Goal: Task Accomplishment & Management: Manage account settings

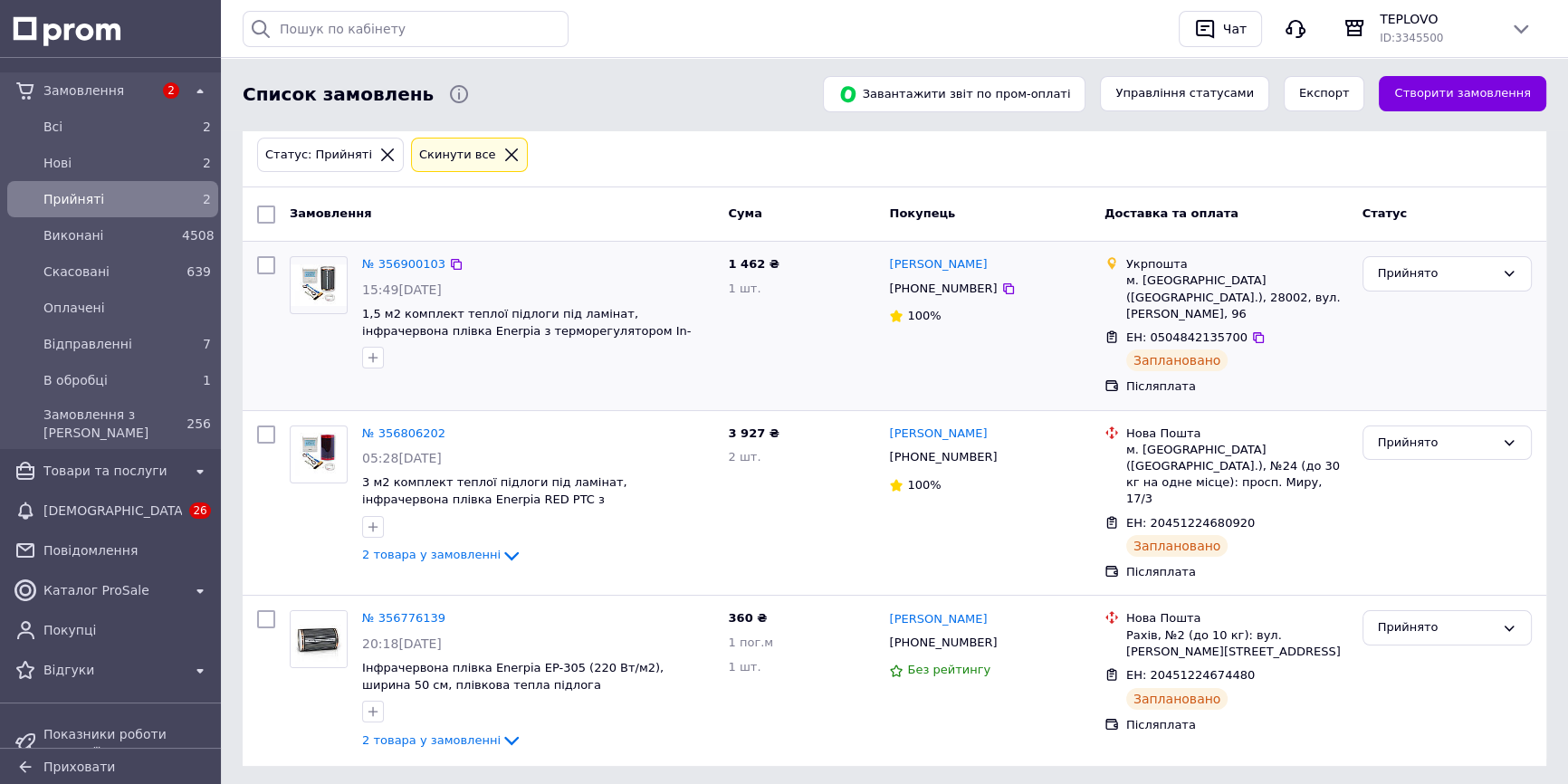
scroll to position [81, 0]
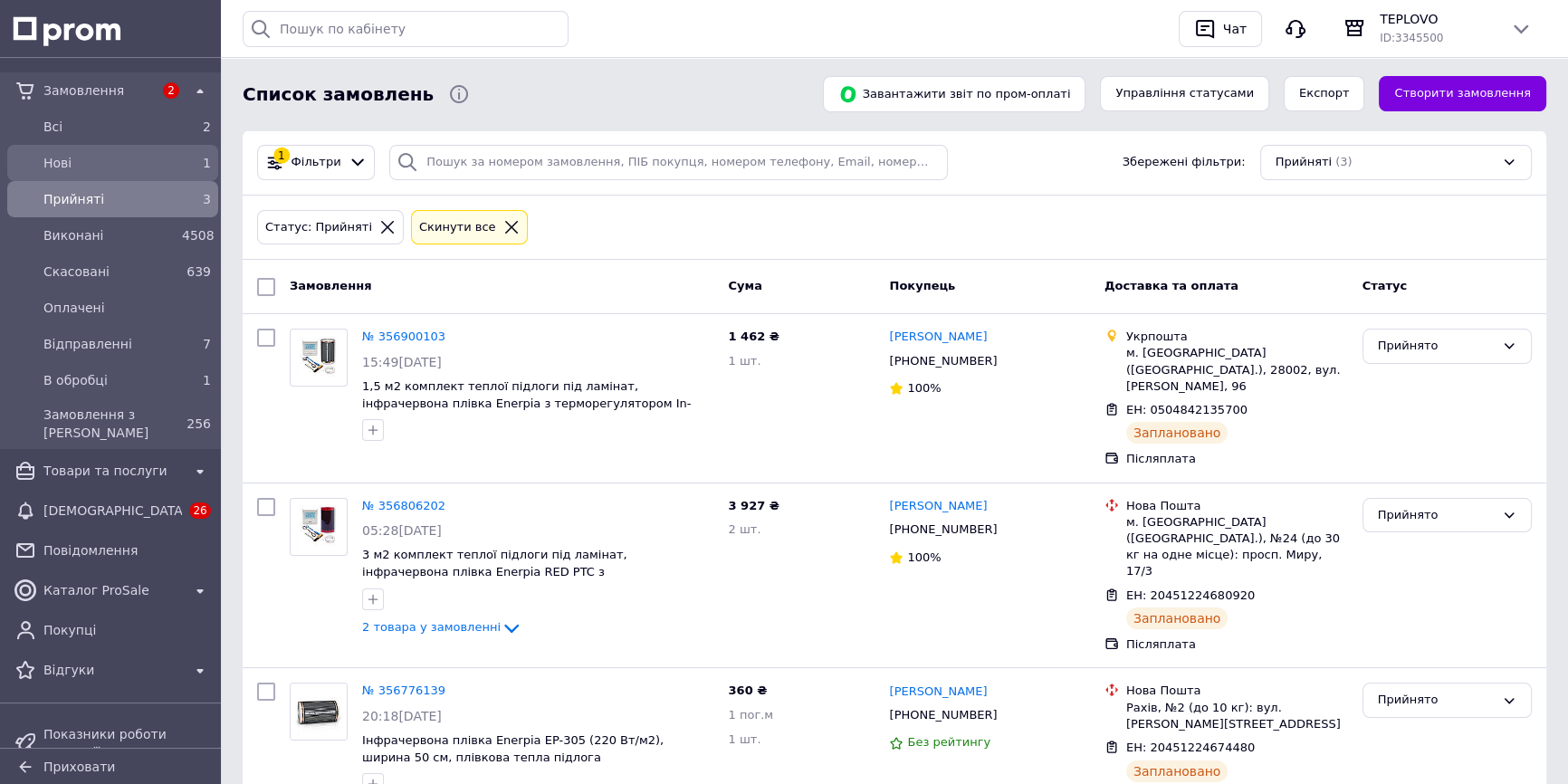
click at [144, 155] on span "Нові" at bounding box center [109, 163] width 132 height 18
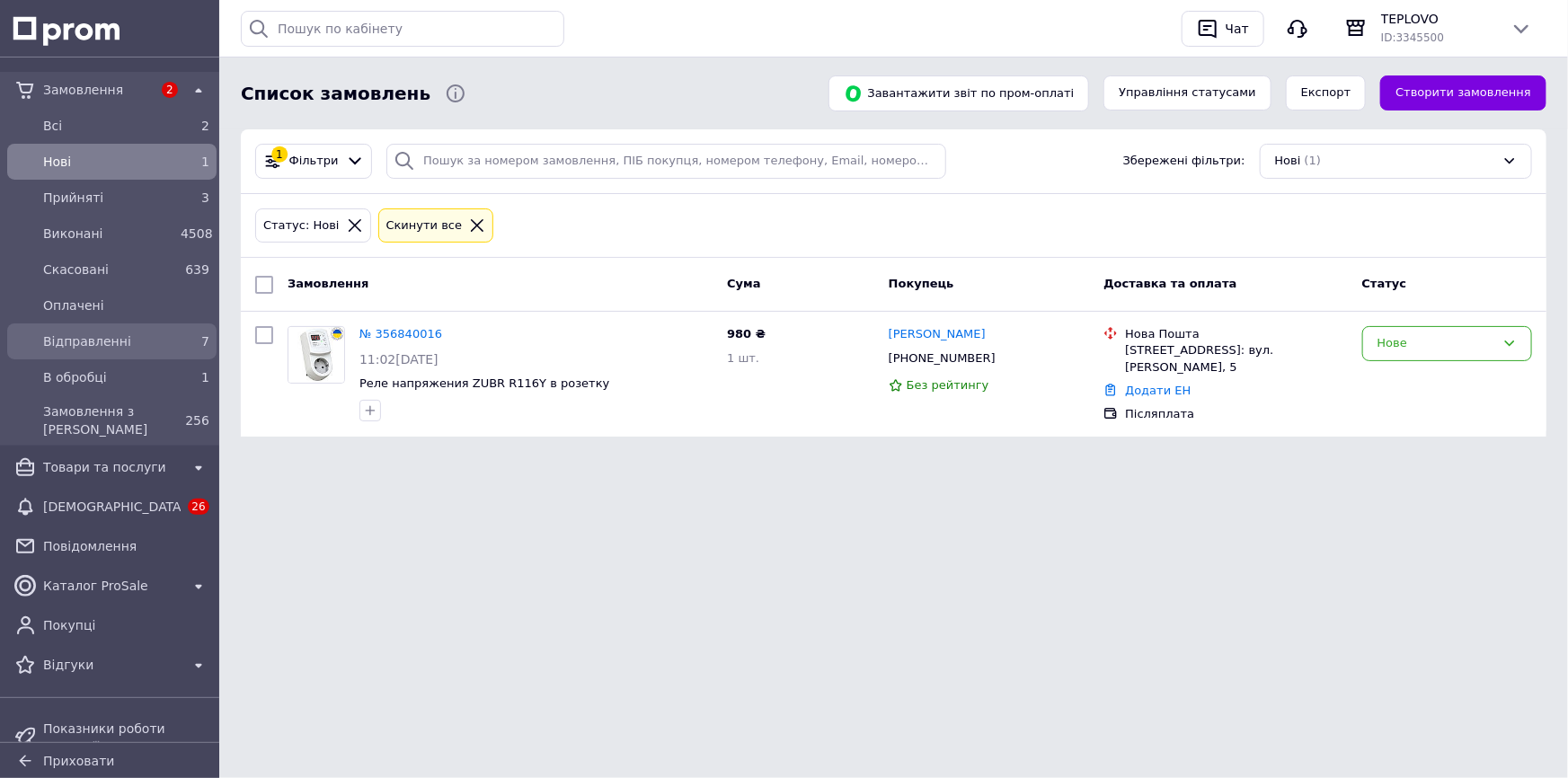
click at [113, 339] on span "Відправленні" at bounding box center [108, 341] width 131 height 18
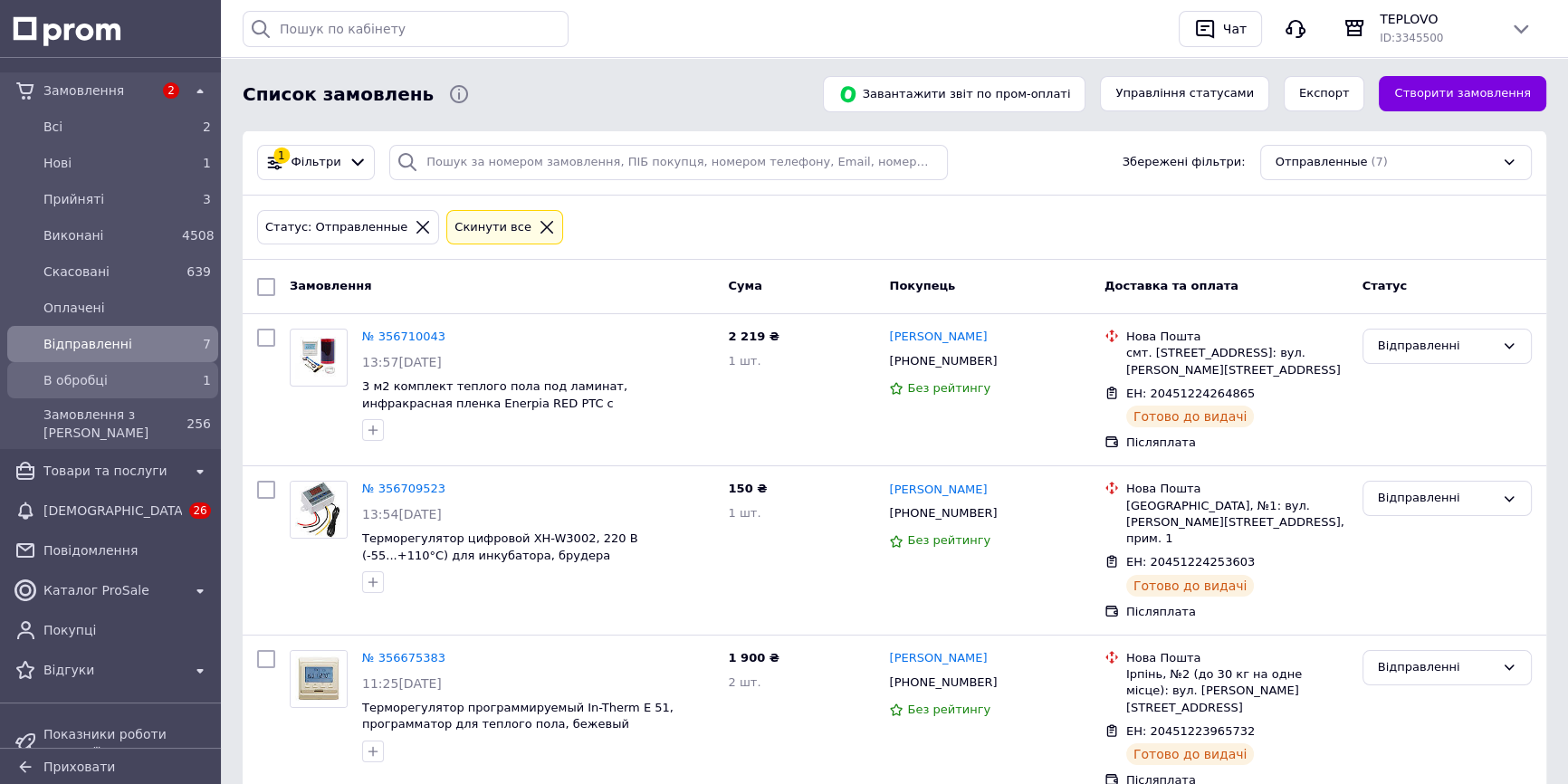
click at [104, 369] on div "В обробці" at bounding box center [109, 380] width 139 height 25
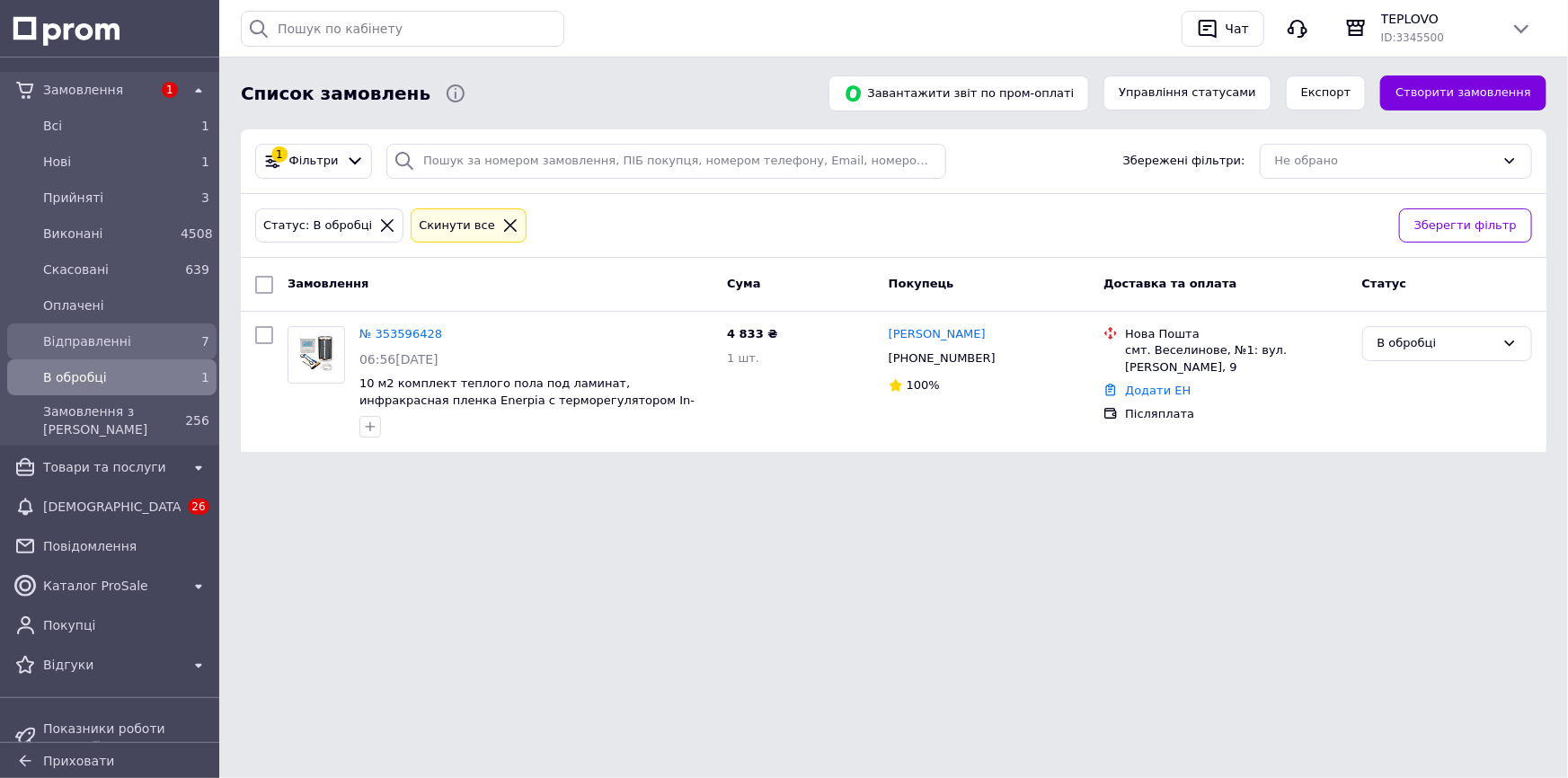
click at [146, 349] on div "Відправленні" at bounding box center [108, 341] width 138 height 25
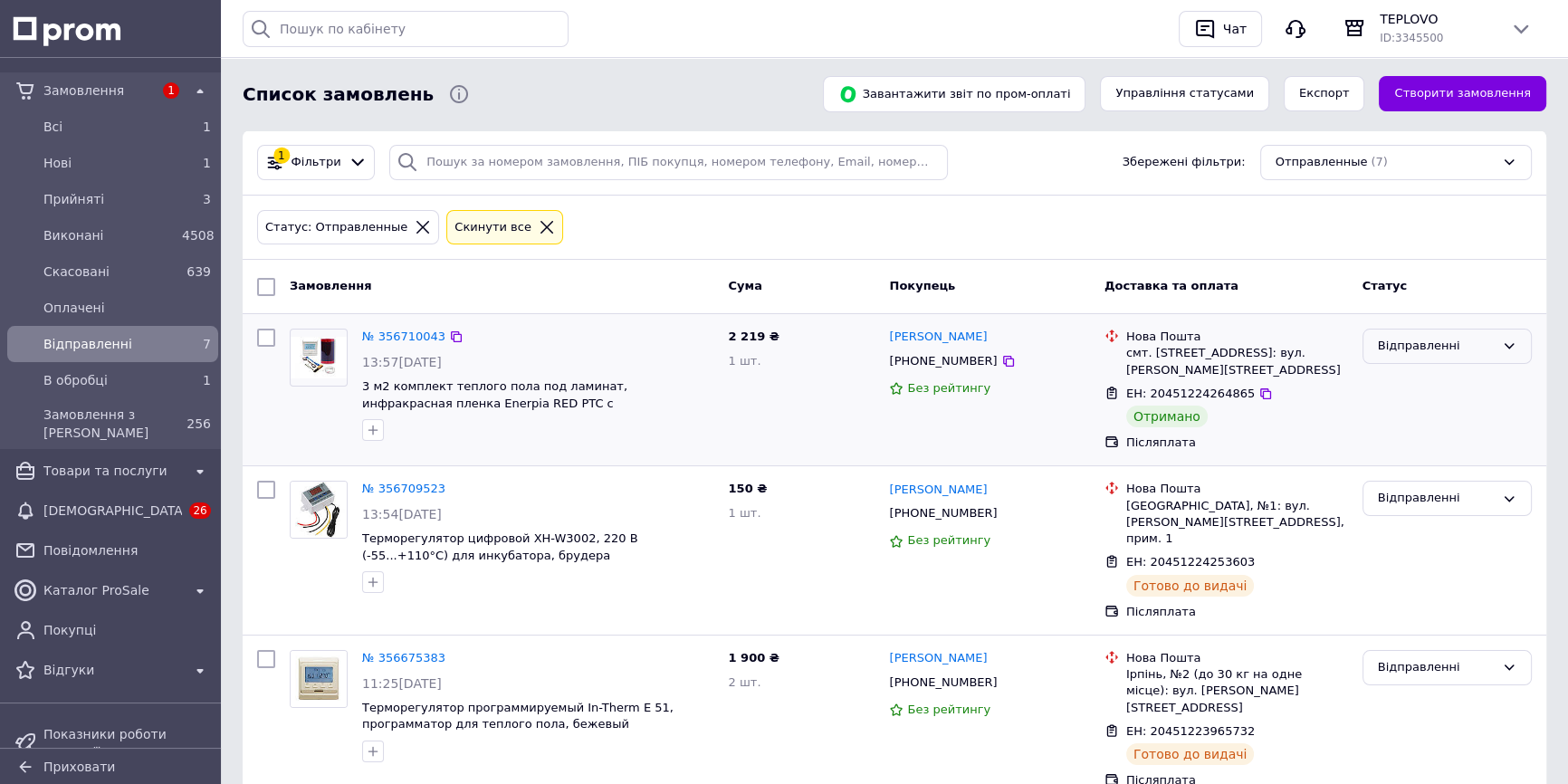
click at [1472, 353] on div "Відправленні" at bounding box center [1436, 346] width 117 height 19
click at [1441, 488] on li "Оплачено" at bounding box center [1446, 483] width 168 height 34
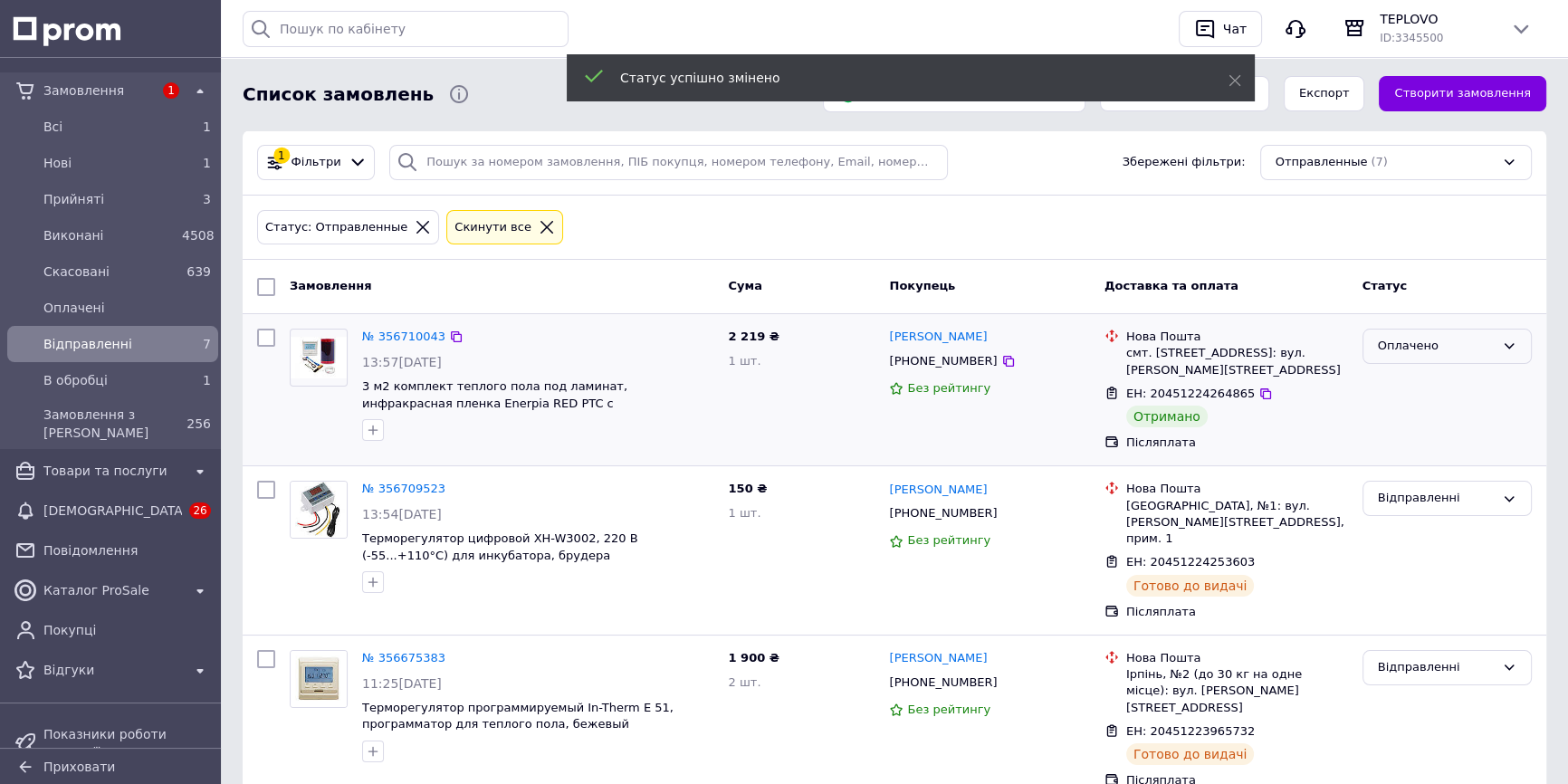
click at [1421, 344] on div "Оплачено" at bounding box center [1436, 346] width 117 height 19
click at [1427, 416] on li "Виконано" at bounding box center [1446, 416] width 168 height 34
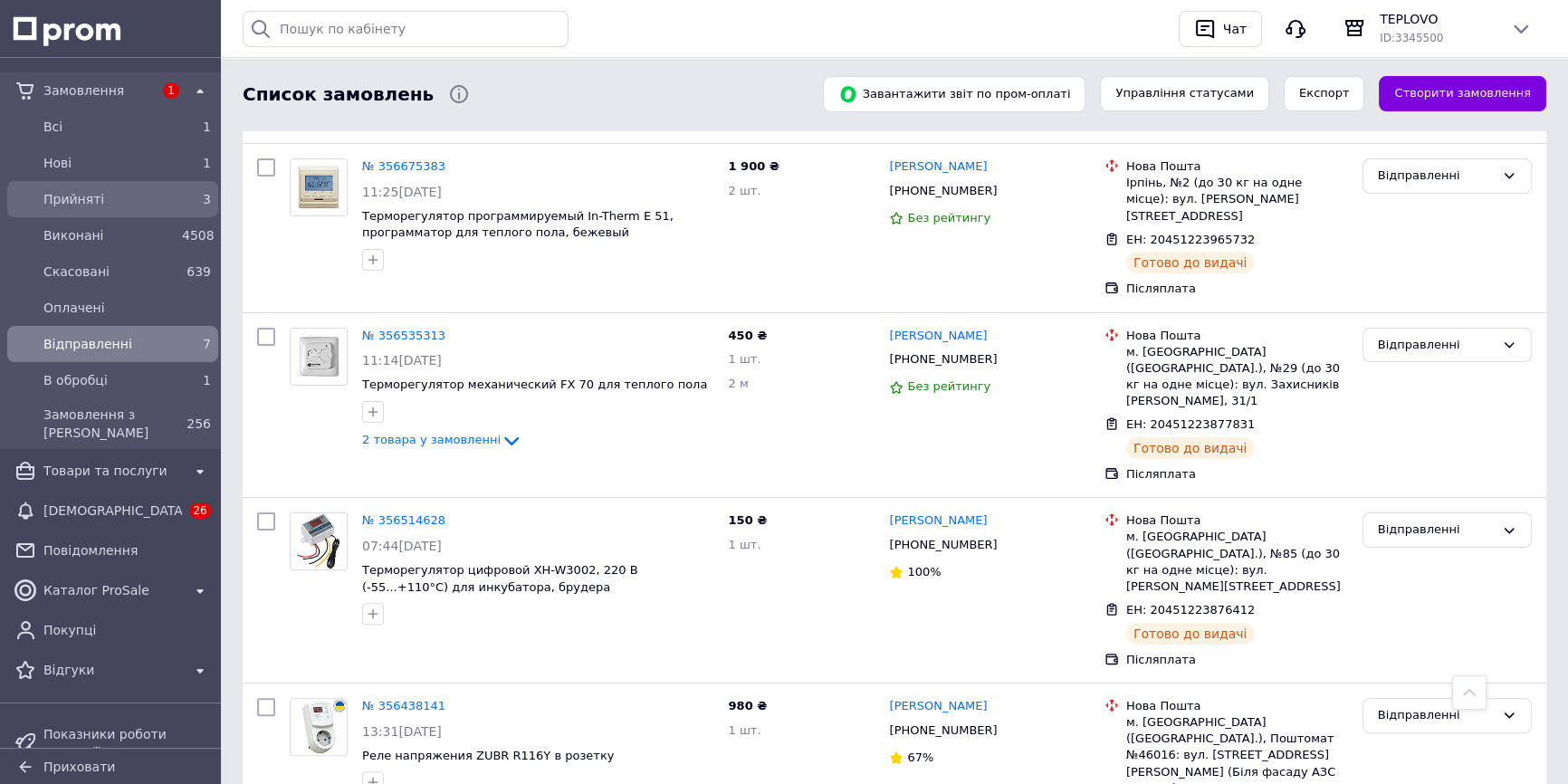
scroll to position [356, 0]
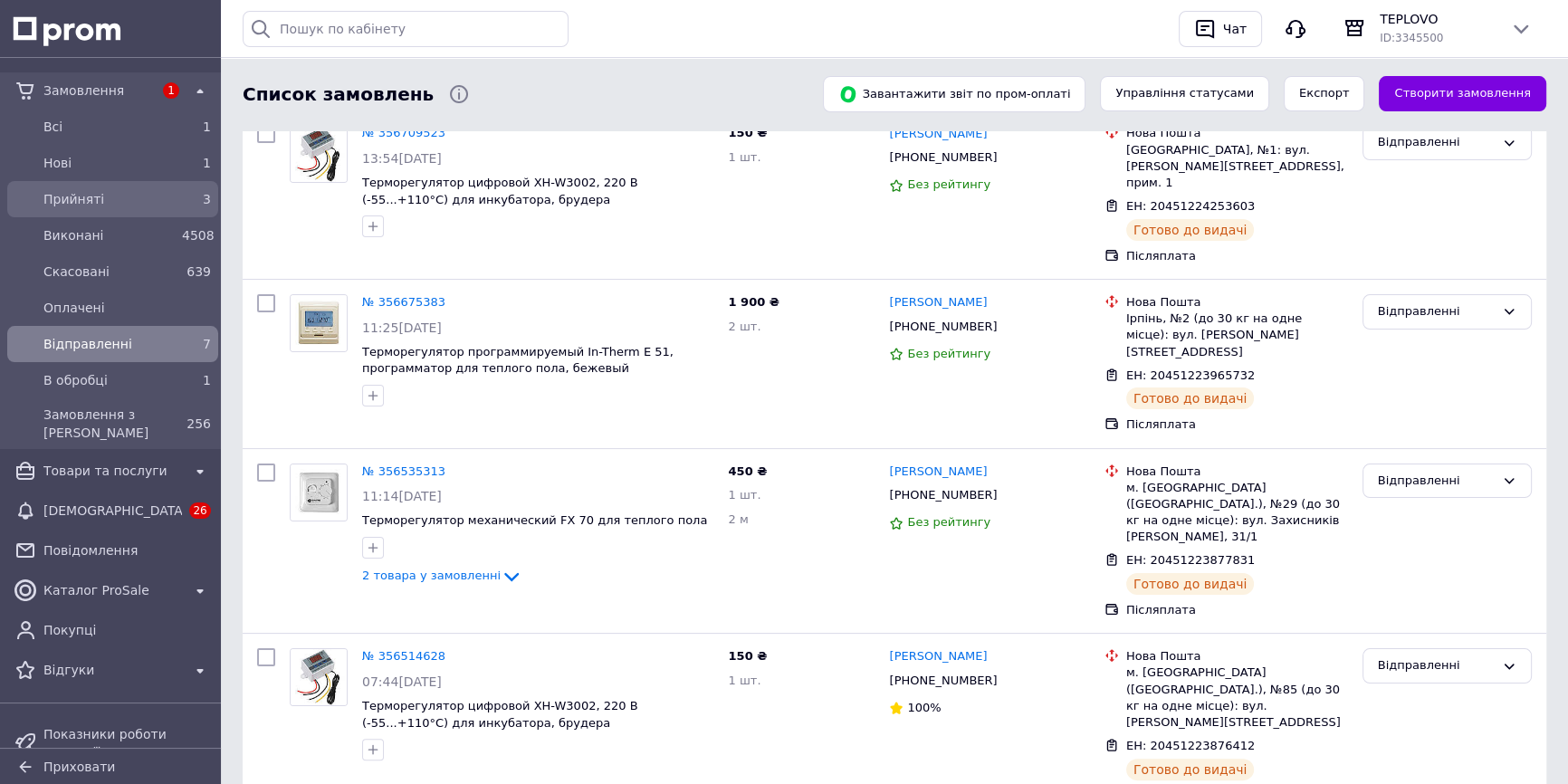
click at [85, 197] on span "Прийняті" at bounding box center [109, 199] width 132 height 18
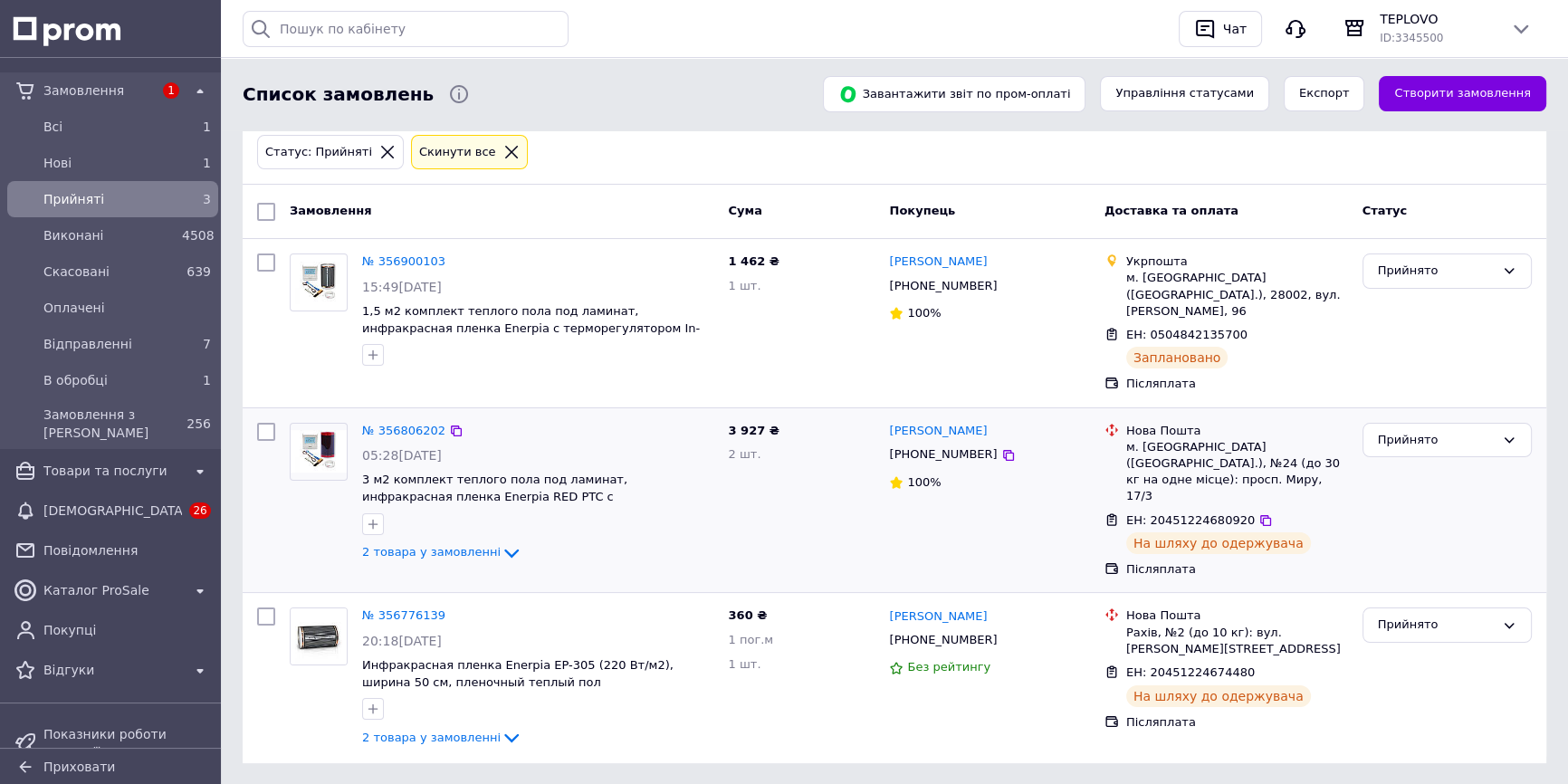
scroll to position [81, 0]
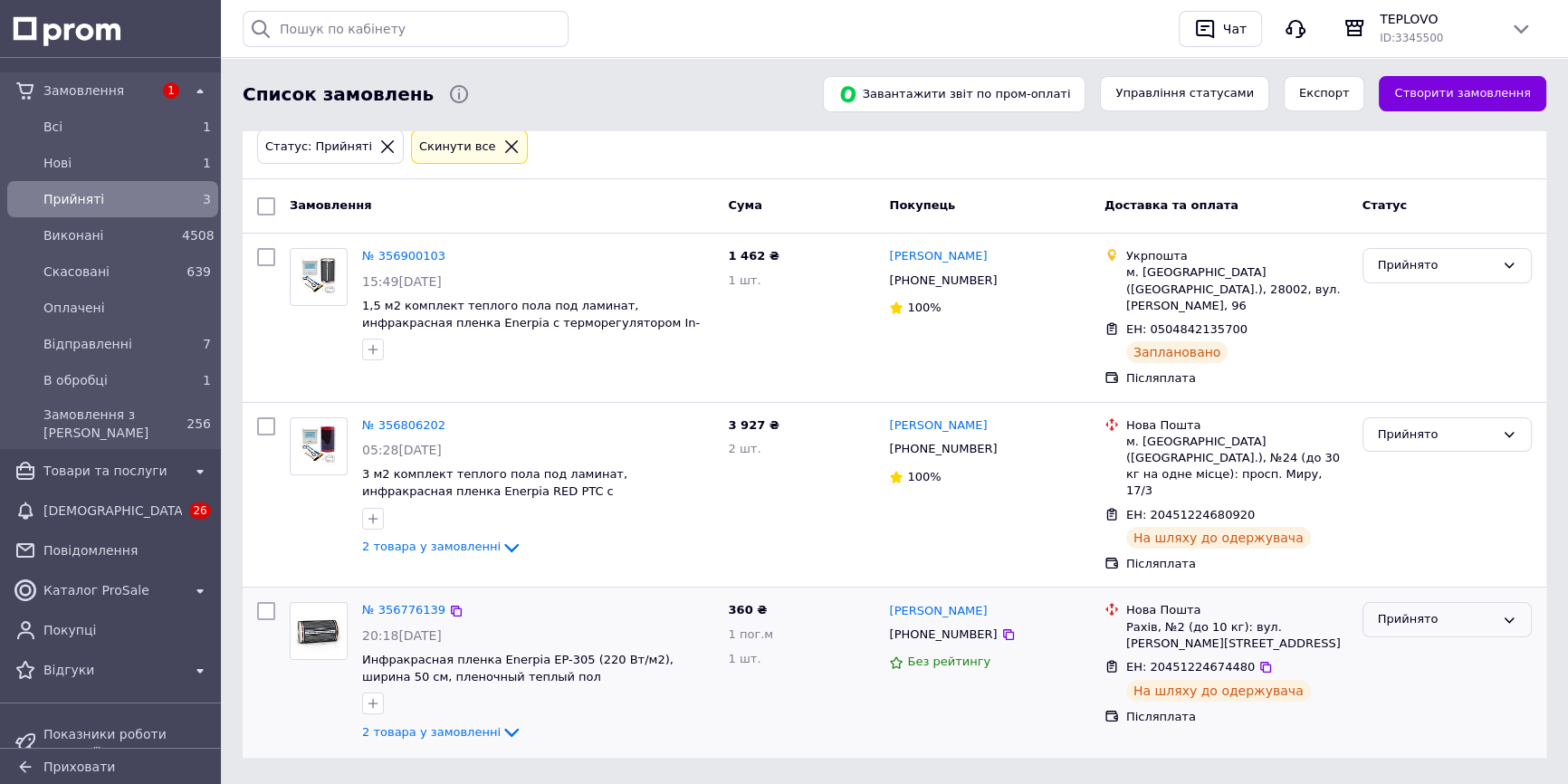
click at [1409, 610] on div "Прийнято" at bounding box center [1436, 619] width 117 height 19
click at [1434, 740] on li "Відправленні" at bounding box center [1446, 757] width 168 height 34
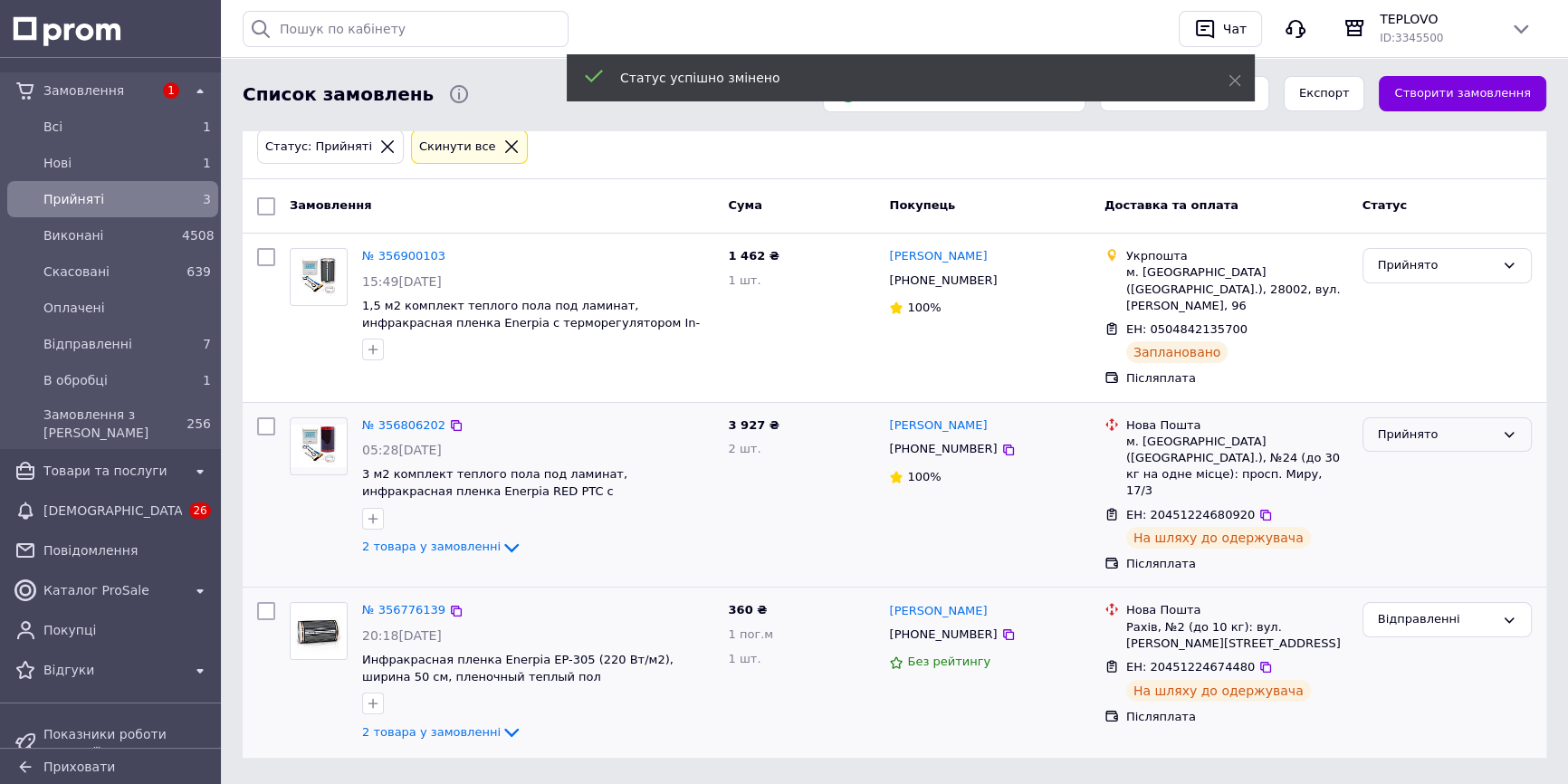
click at [1406, 426] on div "Прийнято" at bounding box center [1436, 435] width 117 height 19
click at [1402, 563] on li "Відправленні" at bounding box center [1446, 571] width 168 height 34
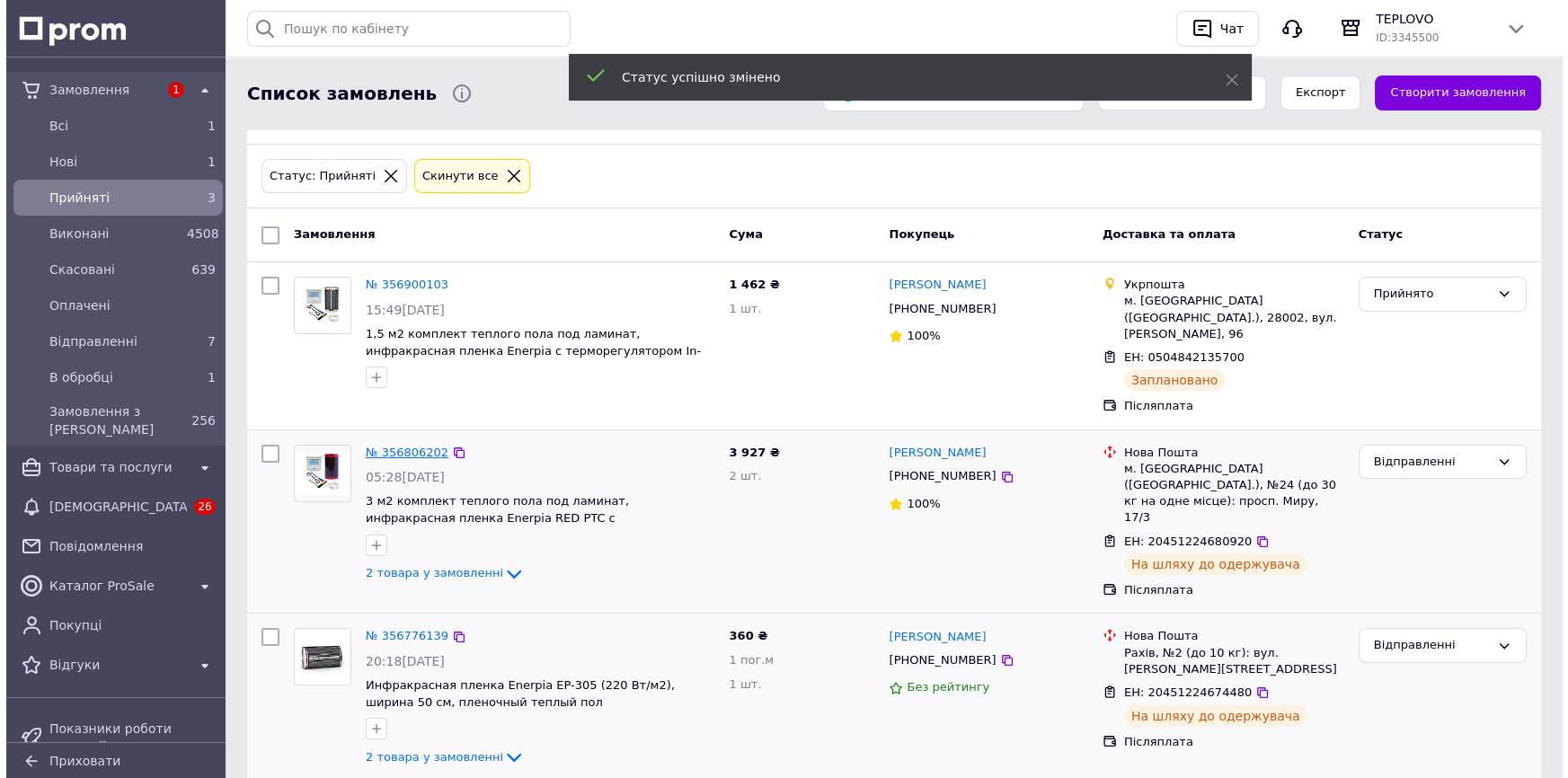
scroll to position [0, 0]
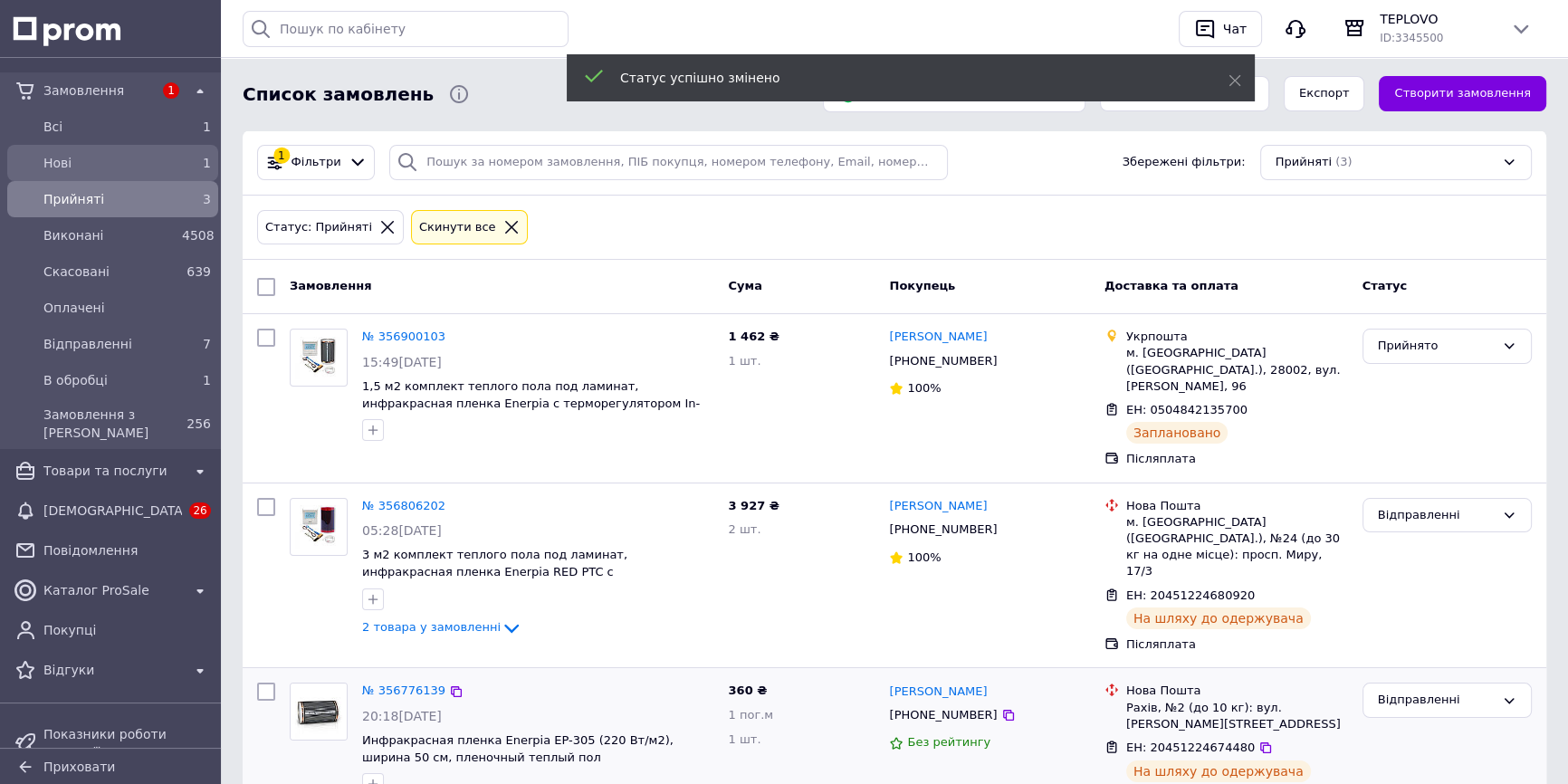
click at [154, 169] on span "Нові" at bounding box center [109, 163] width 132 height 18
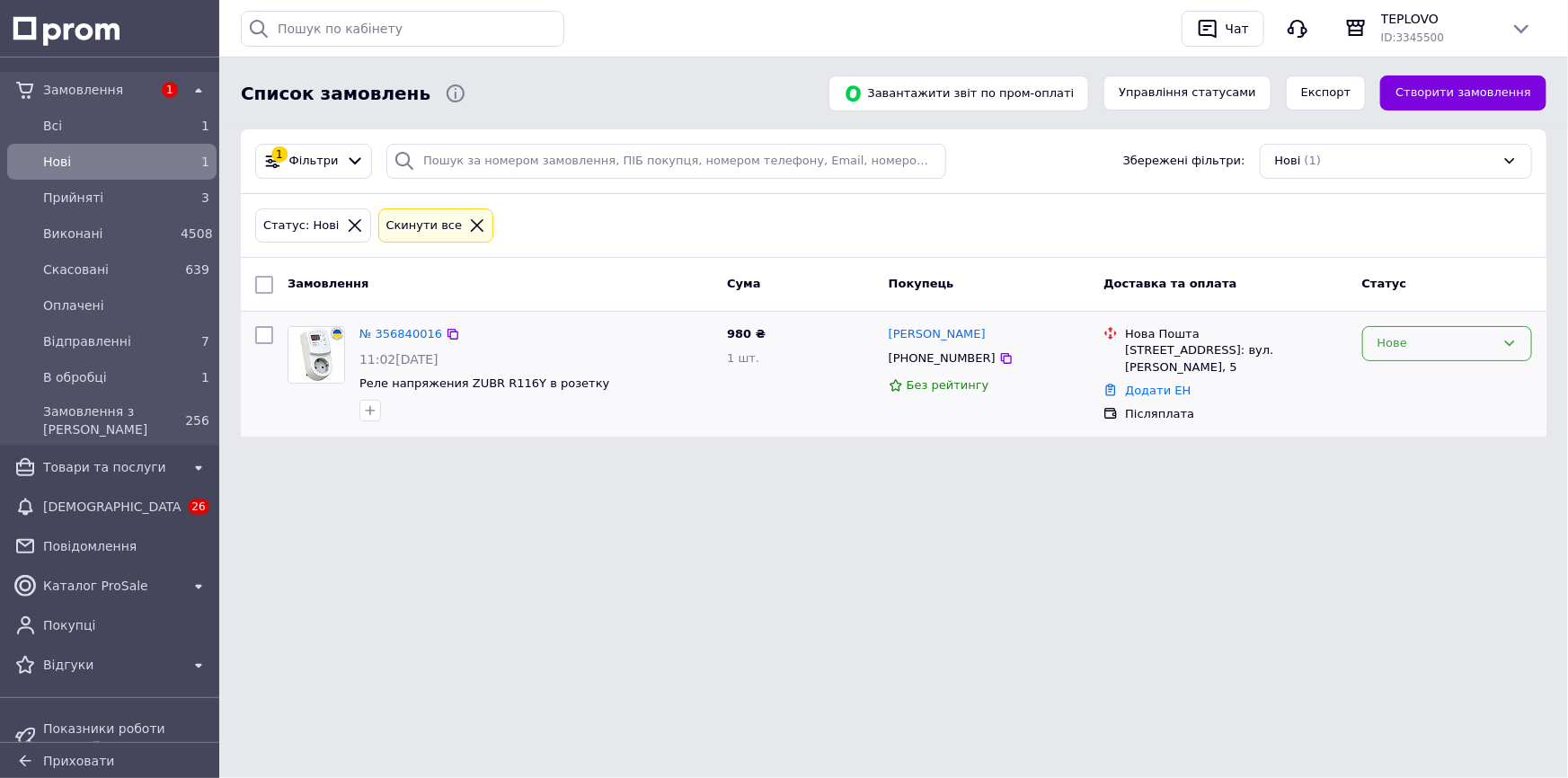
click at [1428, 347] on div "Нове" at bounding box center [1436, 343] width 118 height 19
click at [1418, 495] on li "В обробці" at bounding box center [1446, 498] width 168 height 33
click at [137, 377] on span "В обробці" at bounding box center [108, 377] width 131 height 18
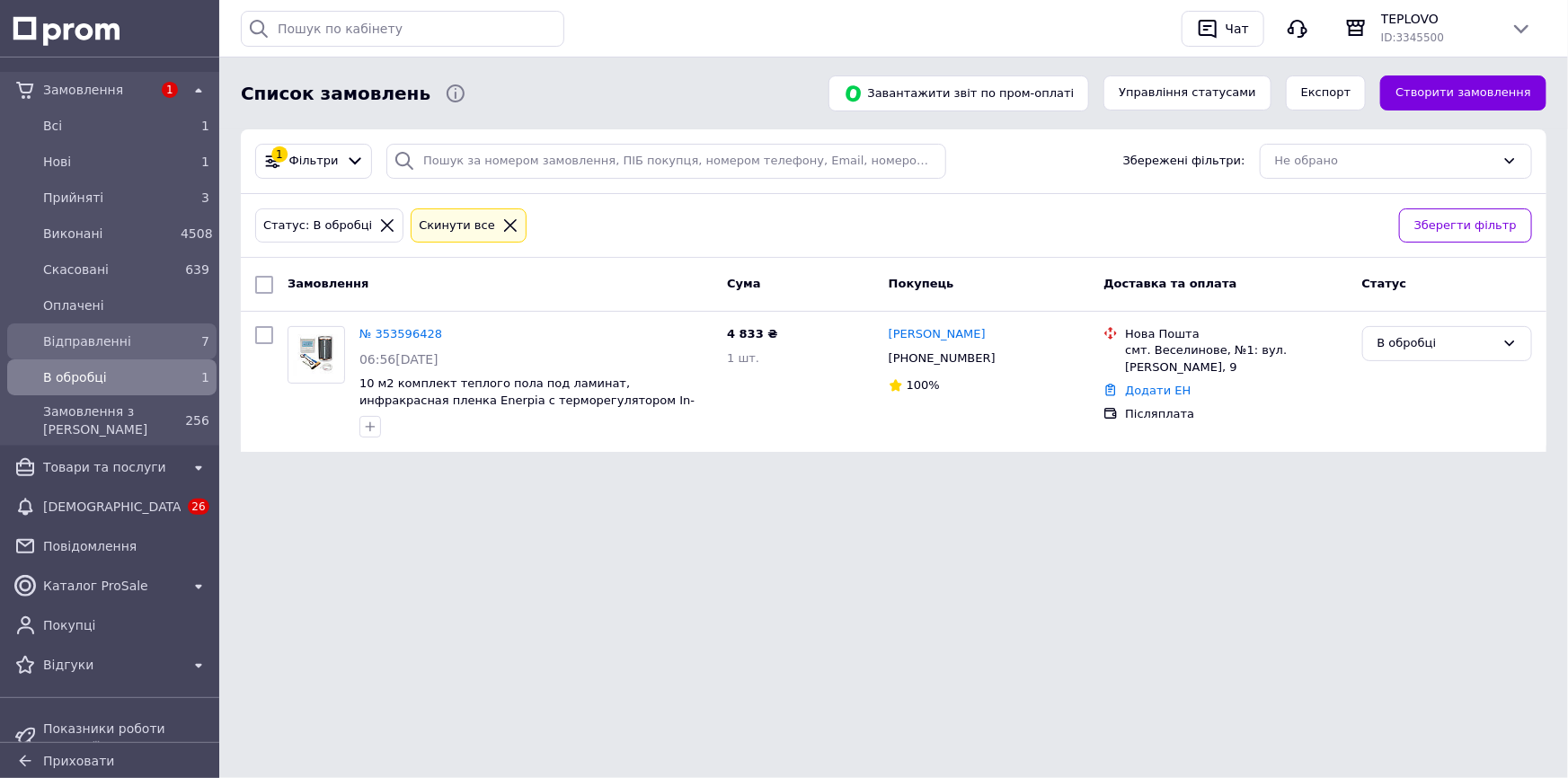
click at [163, 342] on span "Відправленні" at bounding box center [108, 341] width 131 height 18
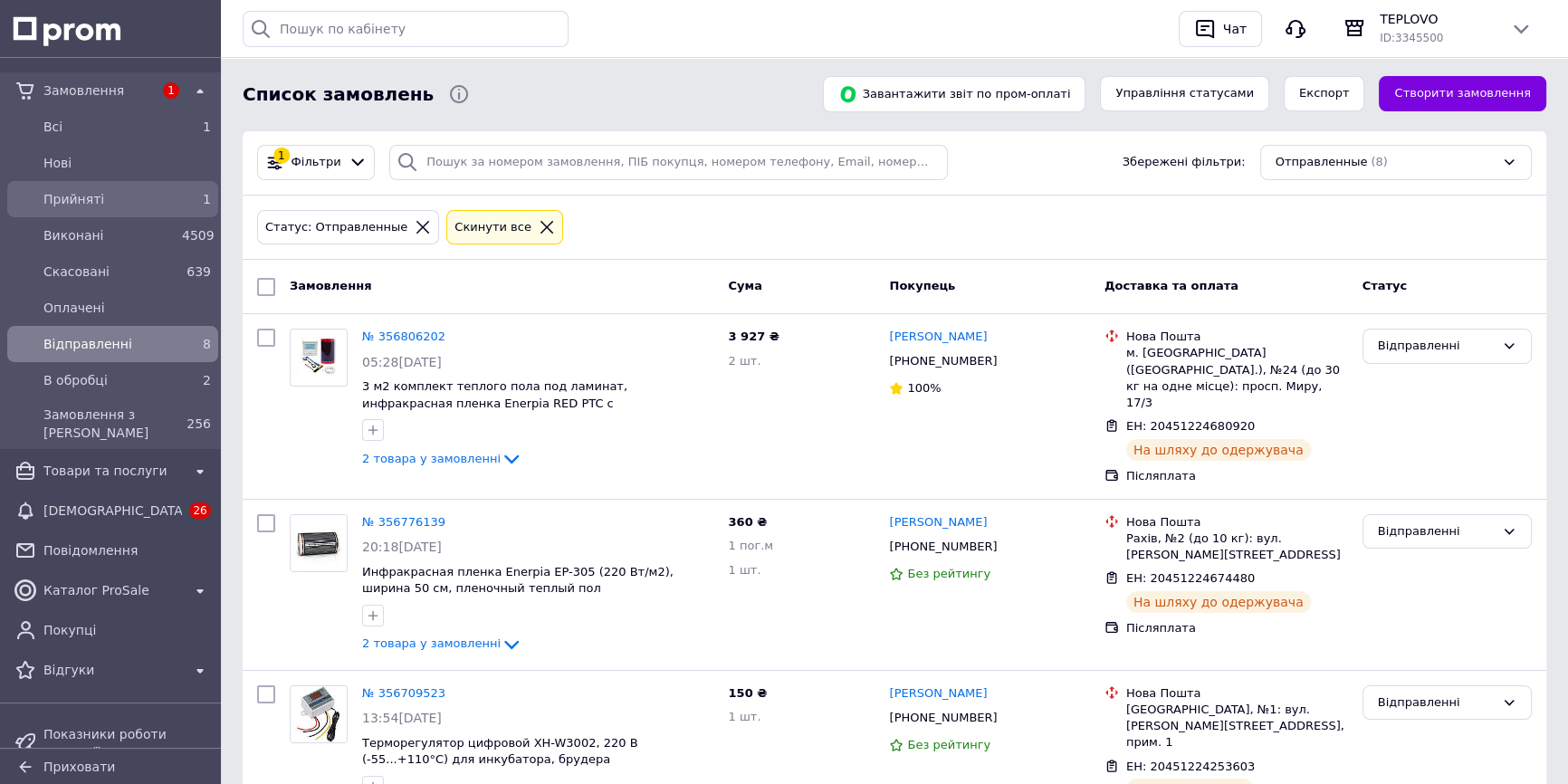
click at [158, 204] on span "Прийняті" at bounding box center [109, 199] width 132 height 18
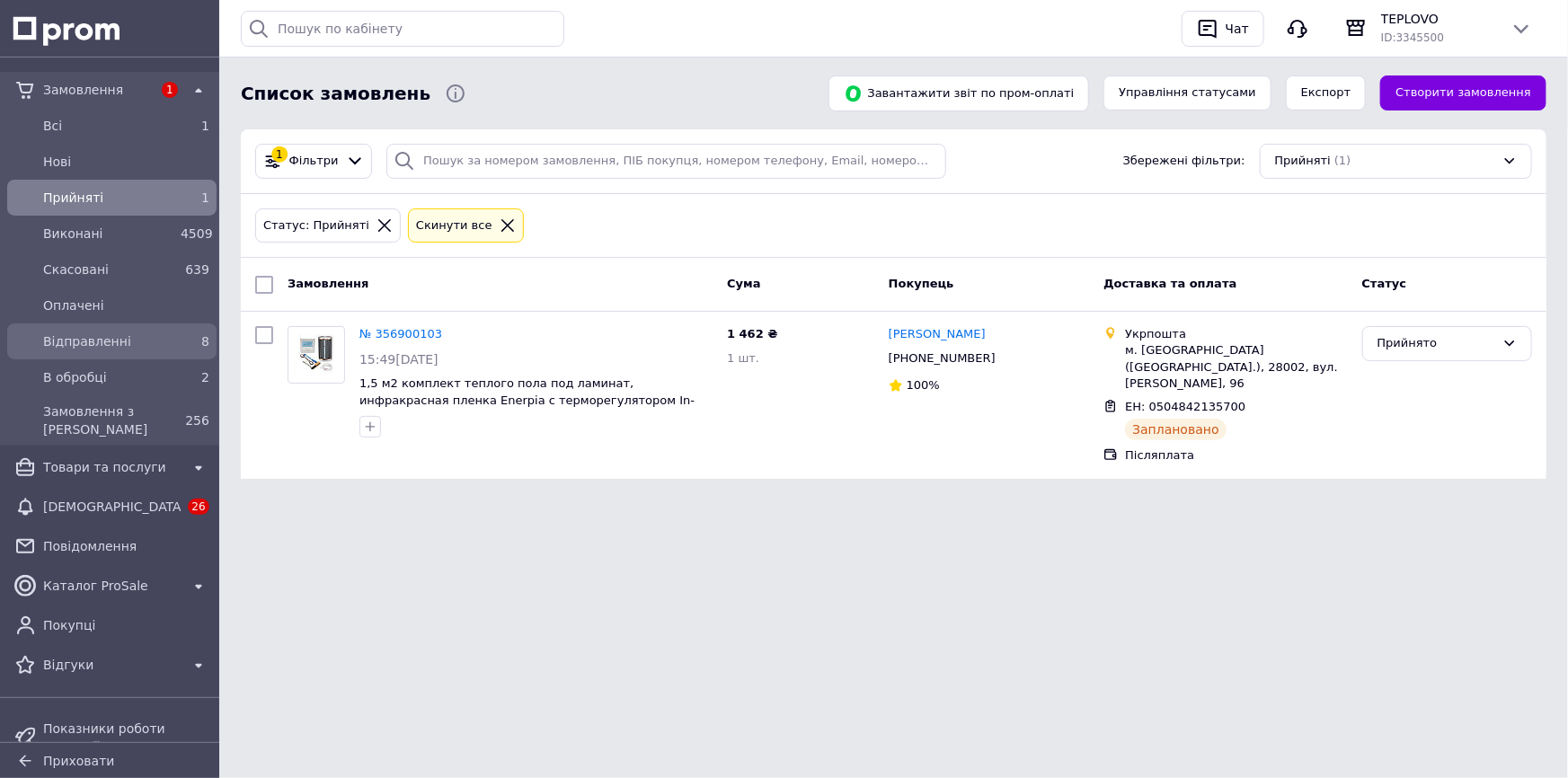
click at [169, 323] on link "Відправленні 8" at bounding box center [112, 341] width 223 height 36
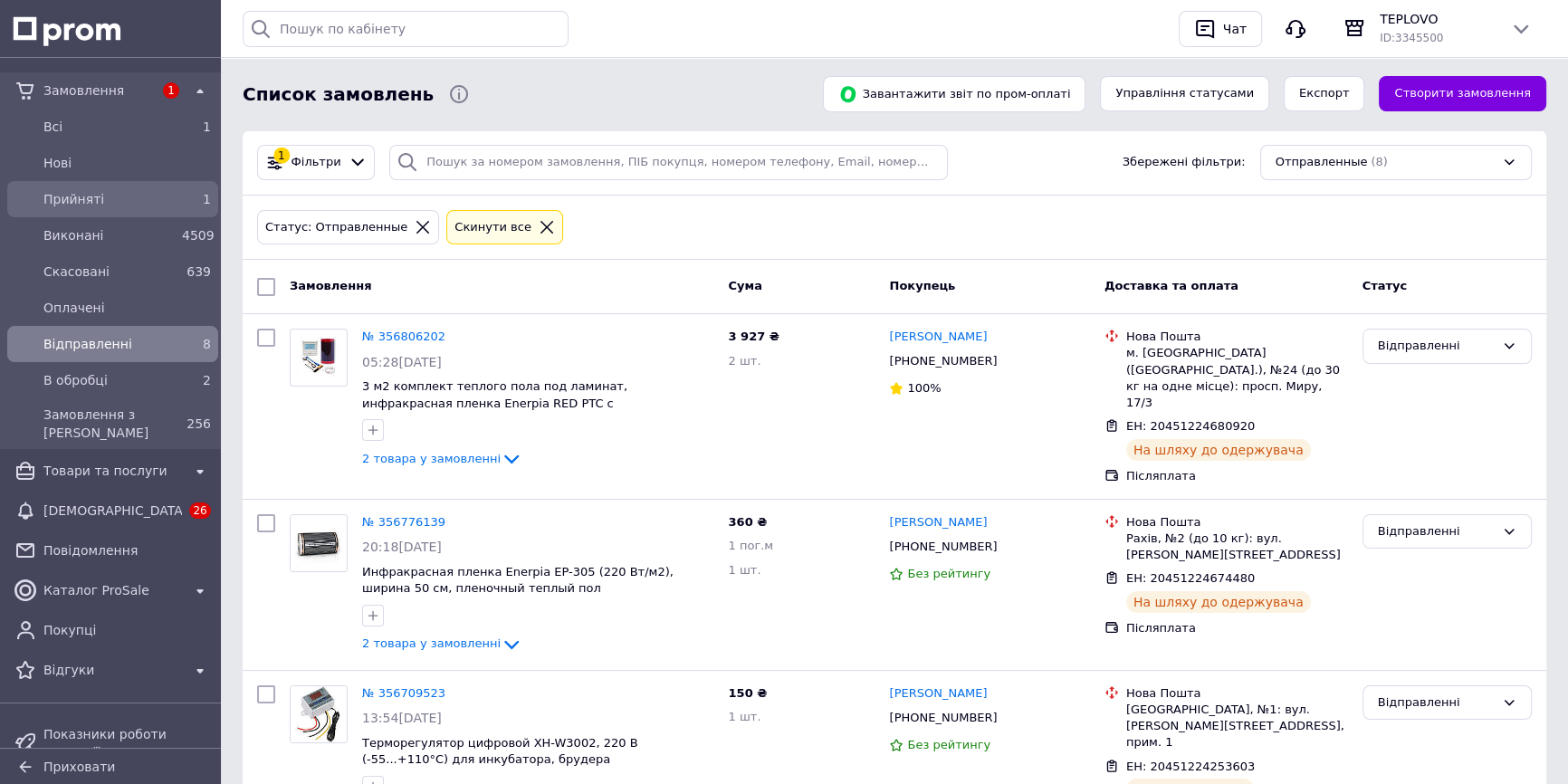
click at [152, 206] on span "Прийняті" at bounding box center [109, 199] width 132 height 18
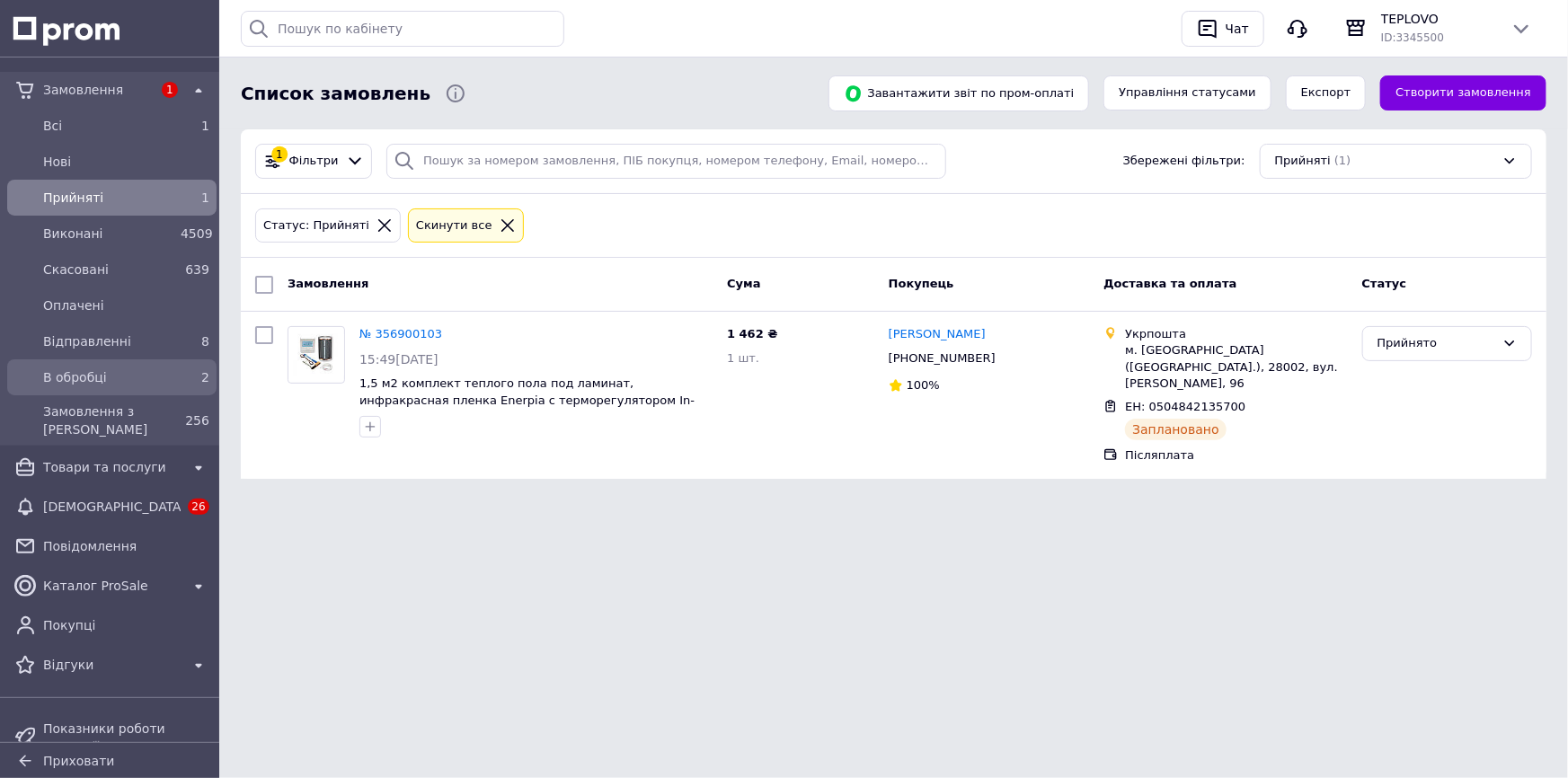
click at [166, 371] on span "В обробці" at bounding box center [108, 377] width 131 height 18
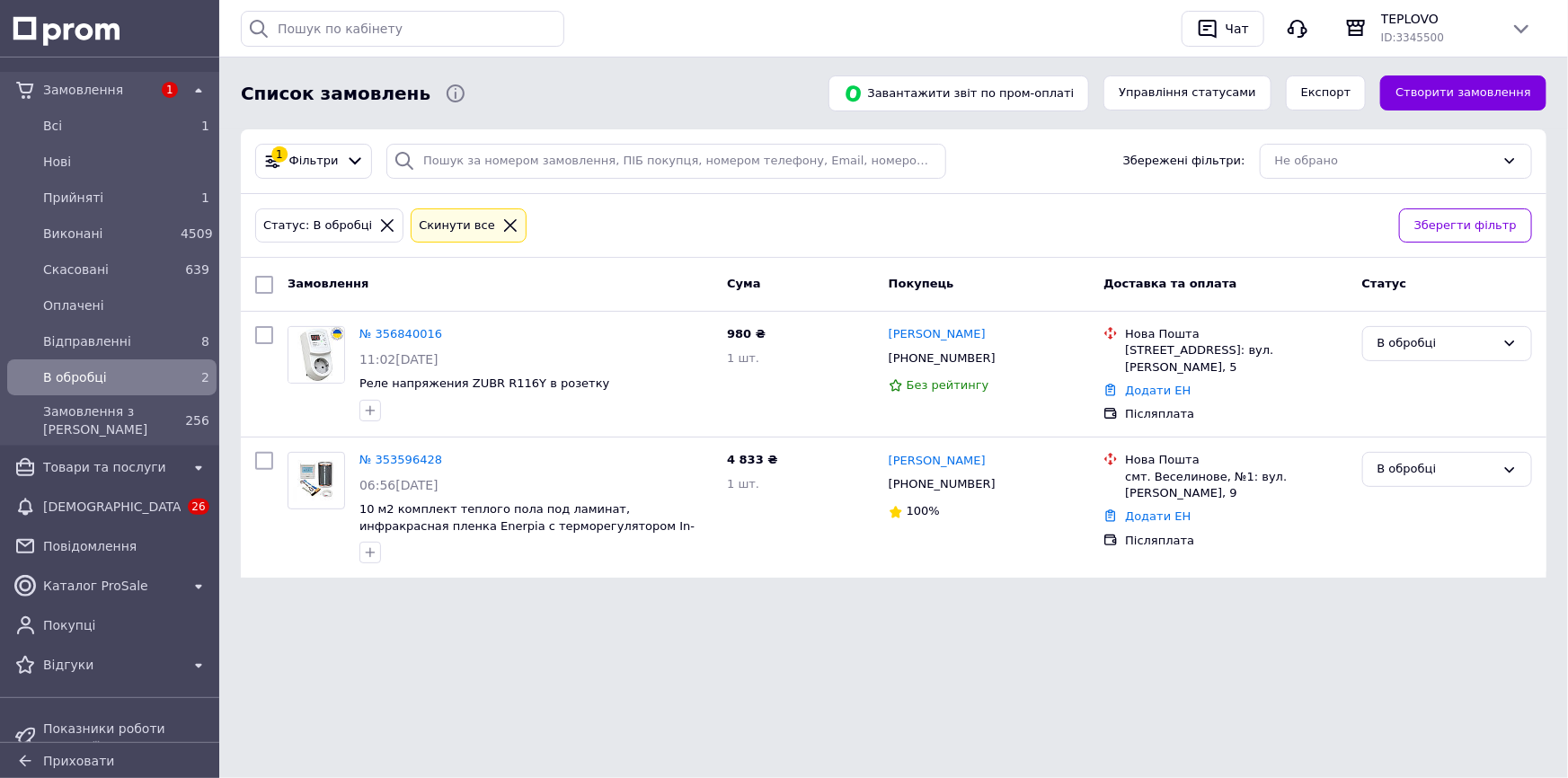
click at [396, 327] on link "№ 356840016" at bounding box center [401, 333] width 83 height 14
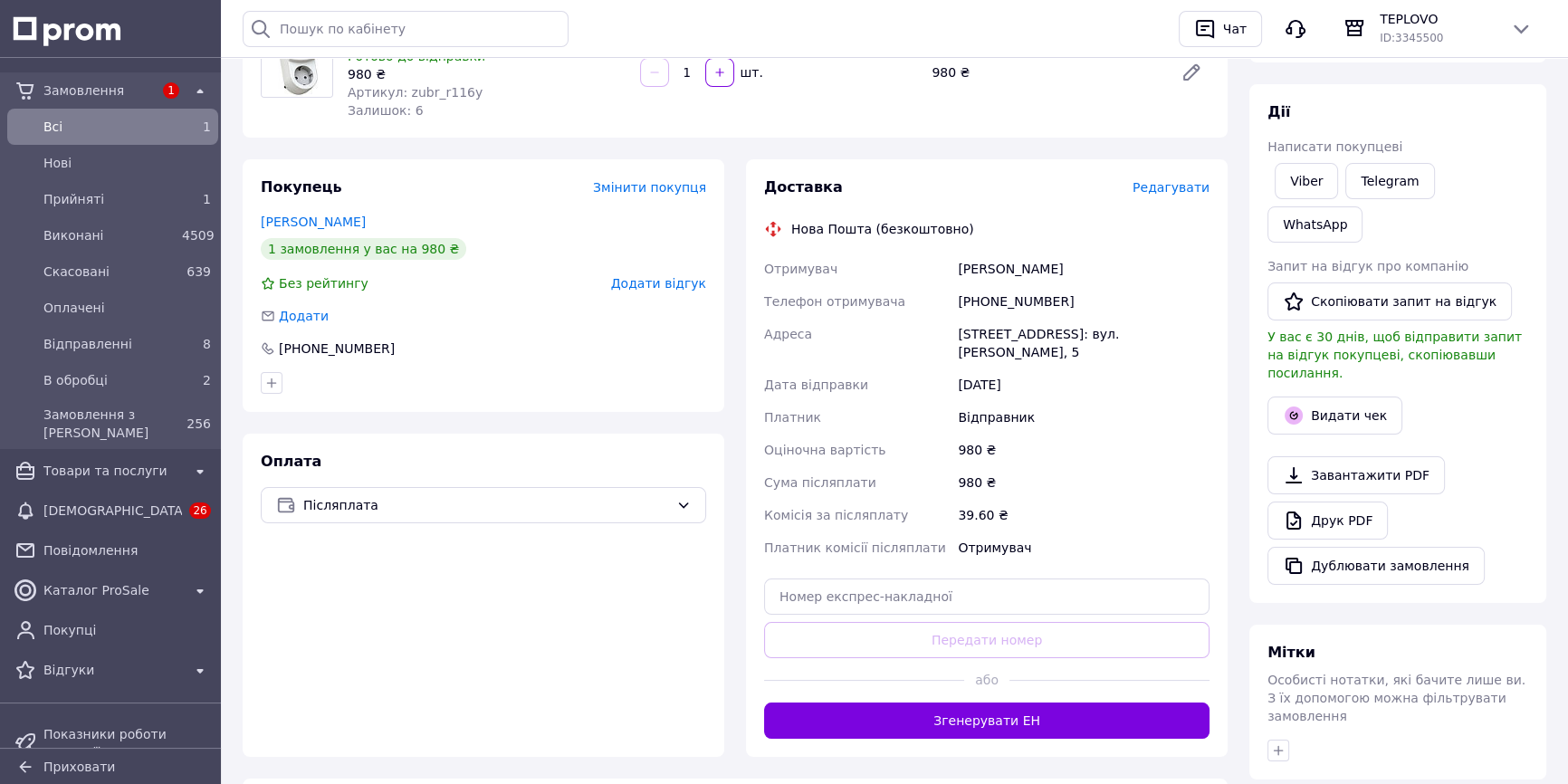
scroll to position [246, 0]
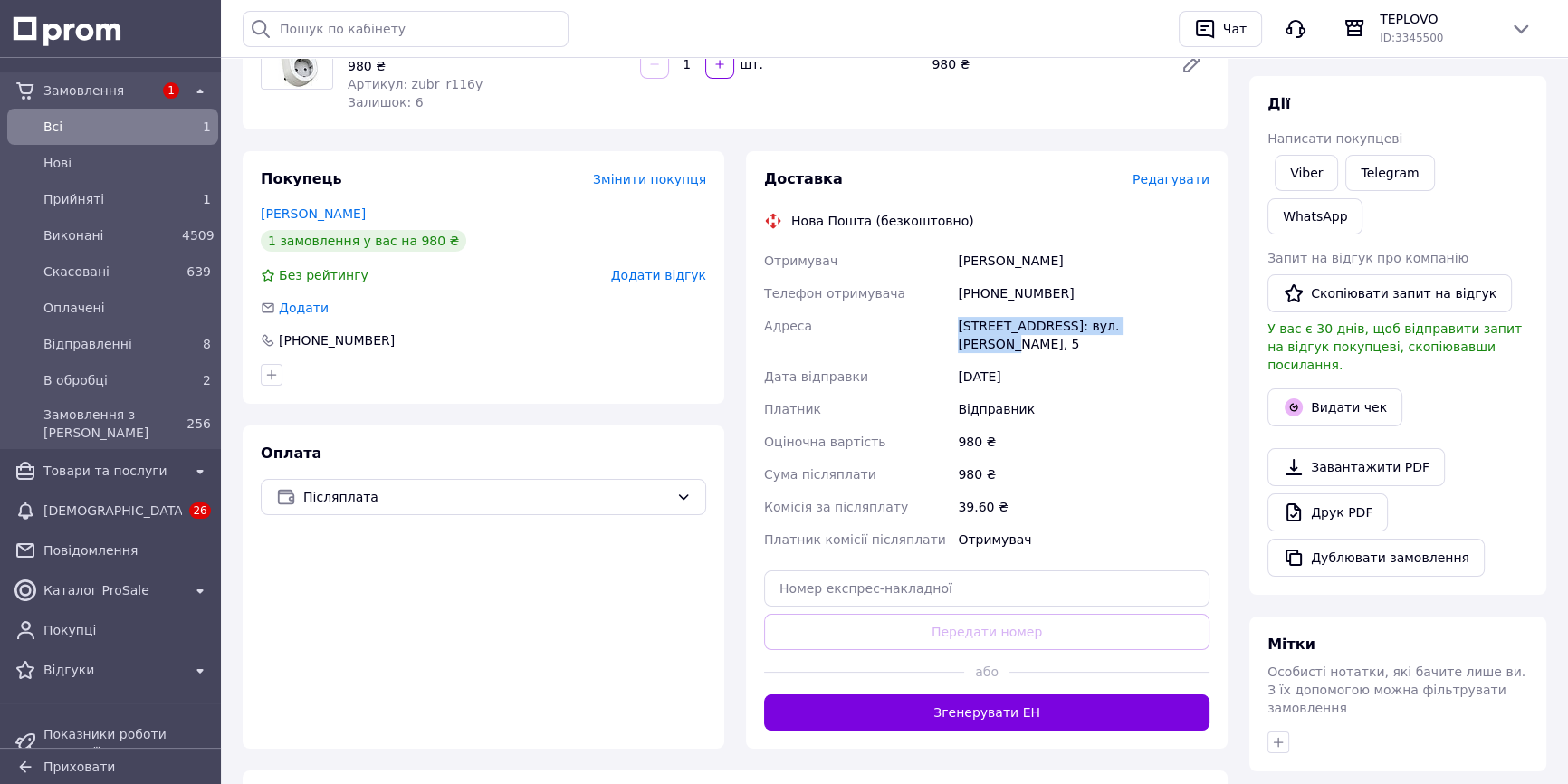
drag, startPoint x: 959, startPoint y: 325, endPoint x: 1178, endPoint y: 325, distance: 219.0
click at [1178, 325] on div "[STREET_ADDRESS]: вул. [PERSON_NAME], 5" at bounding box center [1083, 335] width 259 height 51
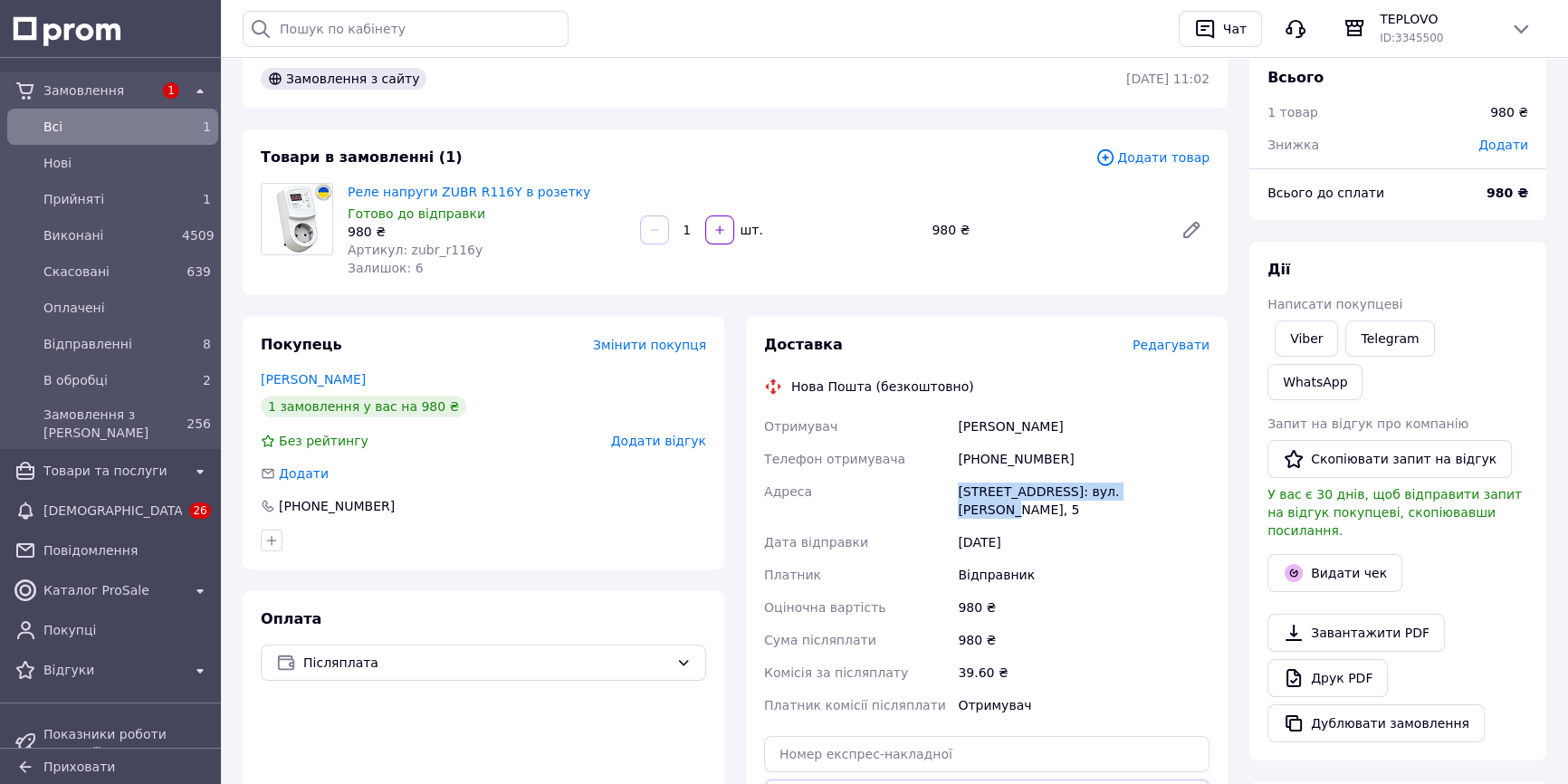
scroll to position [0, 0]
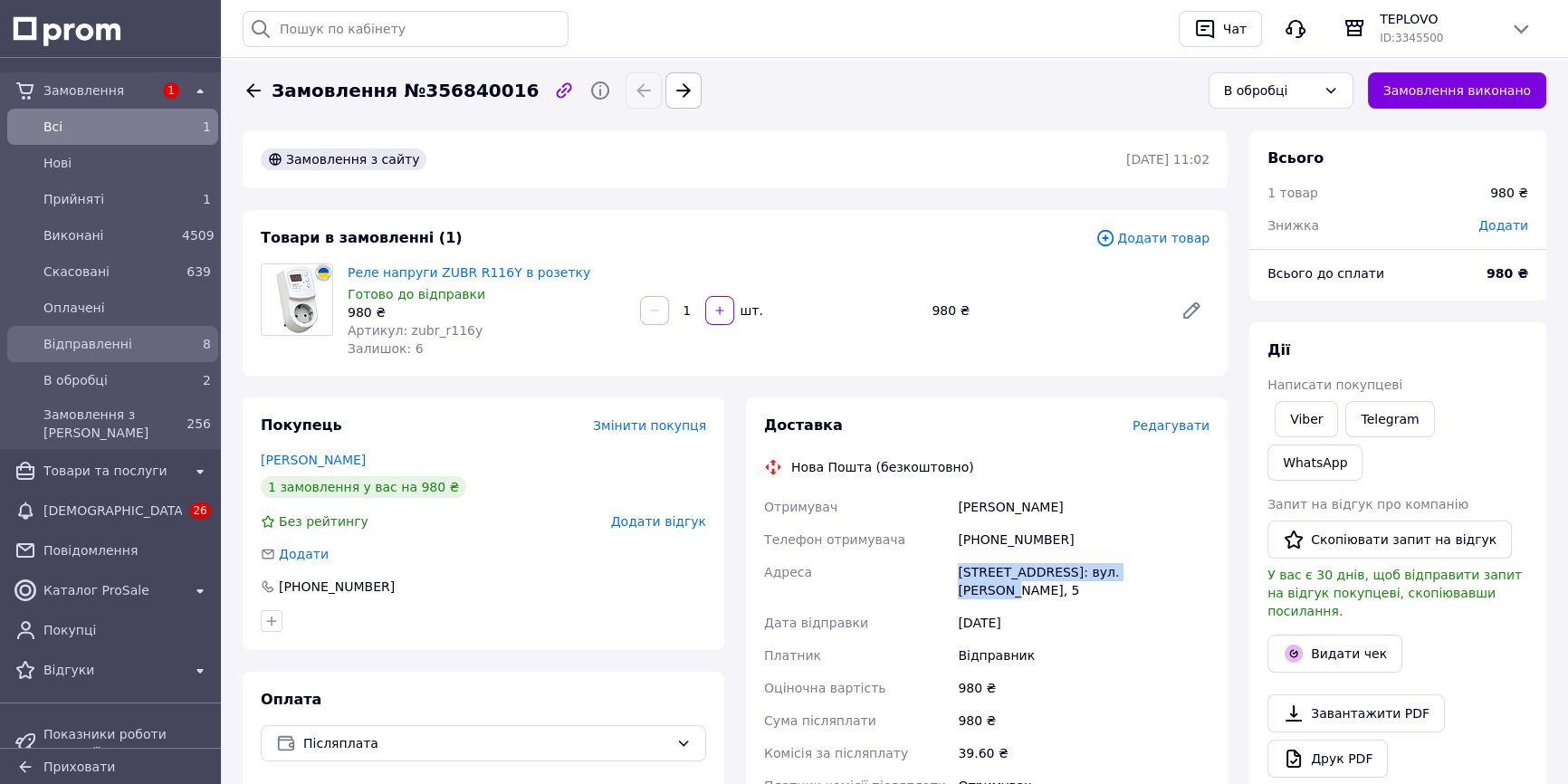
click at [108, 351] on span "Відправленні" at bounding box center [109, 344] width 132 height 18
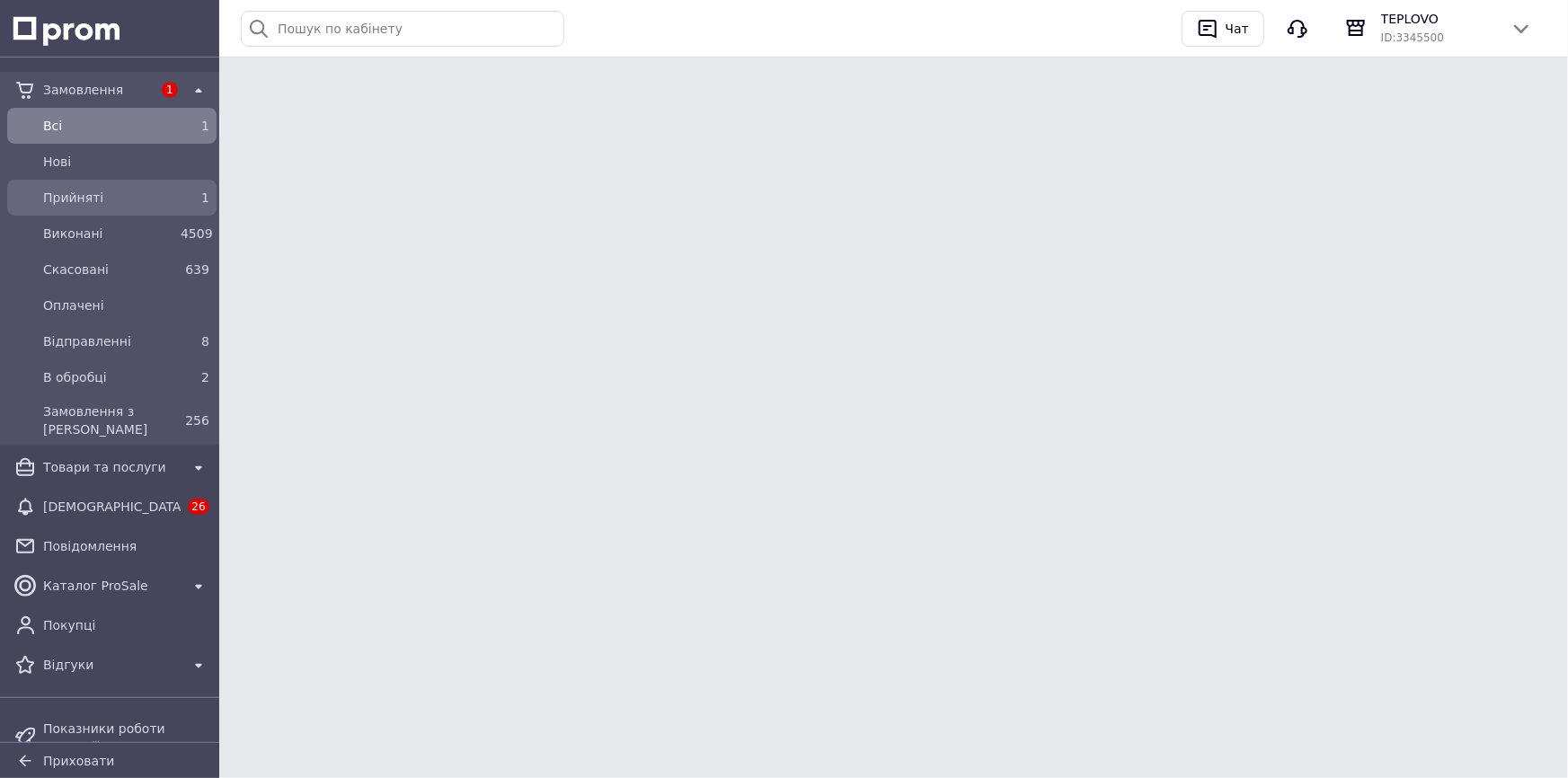
click at [118, 199] on span "Прийняті" at bounding box center [108, 197] width 131 height 18
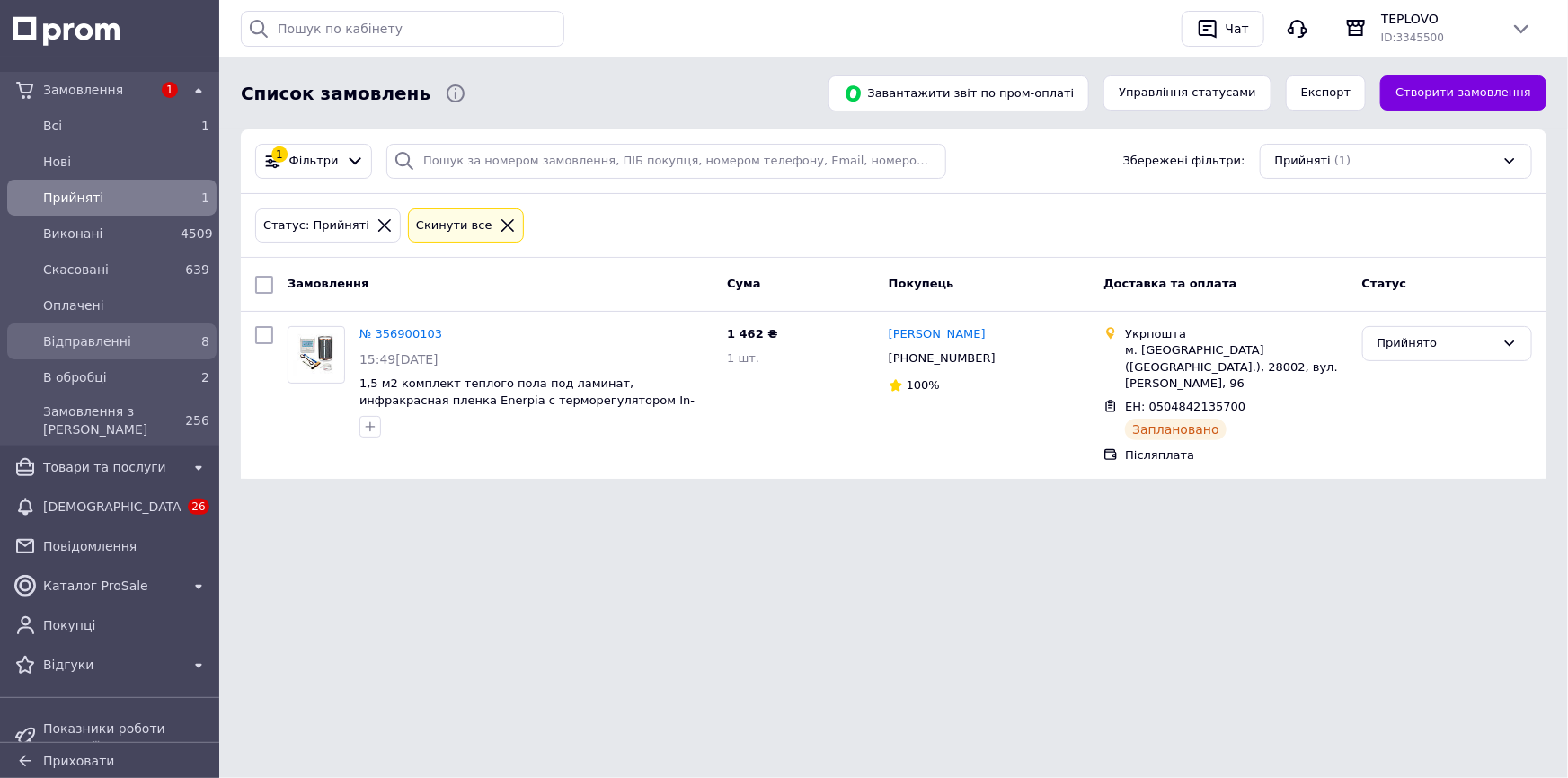
click at [123, 336] on span "Відправленні" at bounding box center [108, 341] width 131 height 18
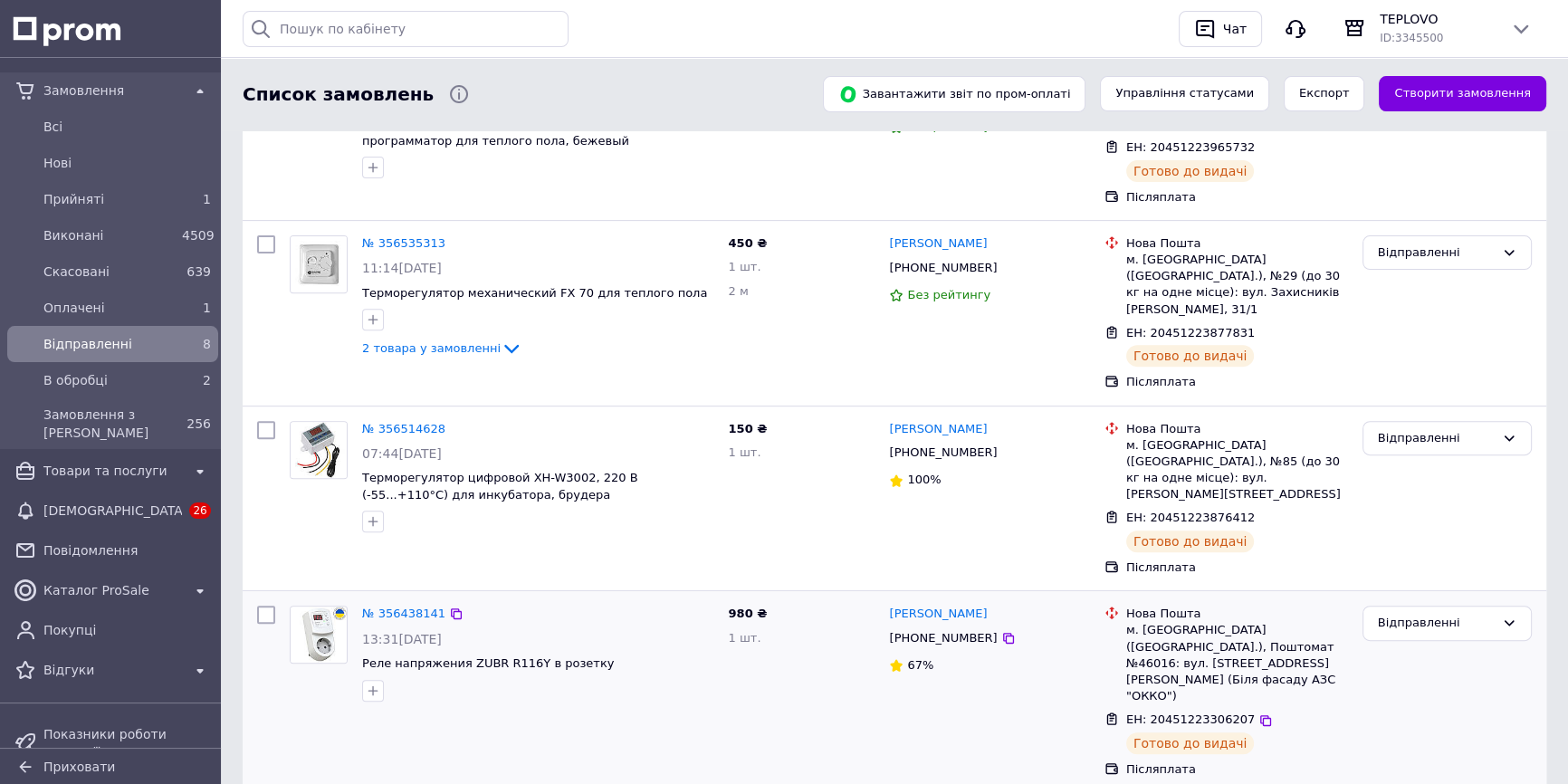
scroll to position [875, 0]
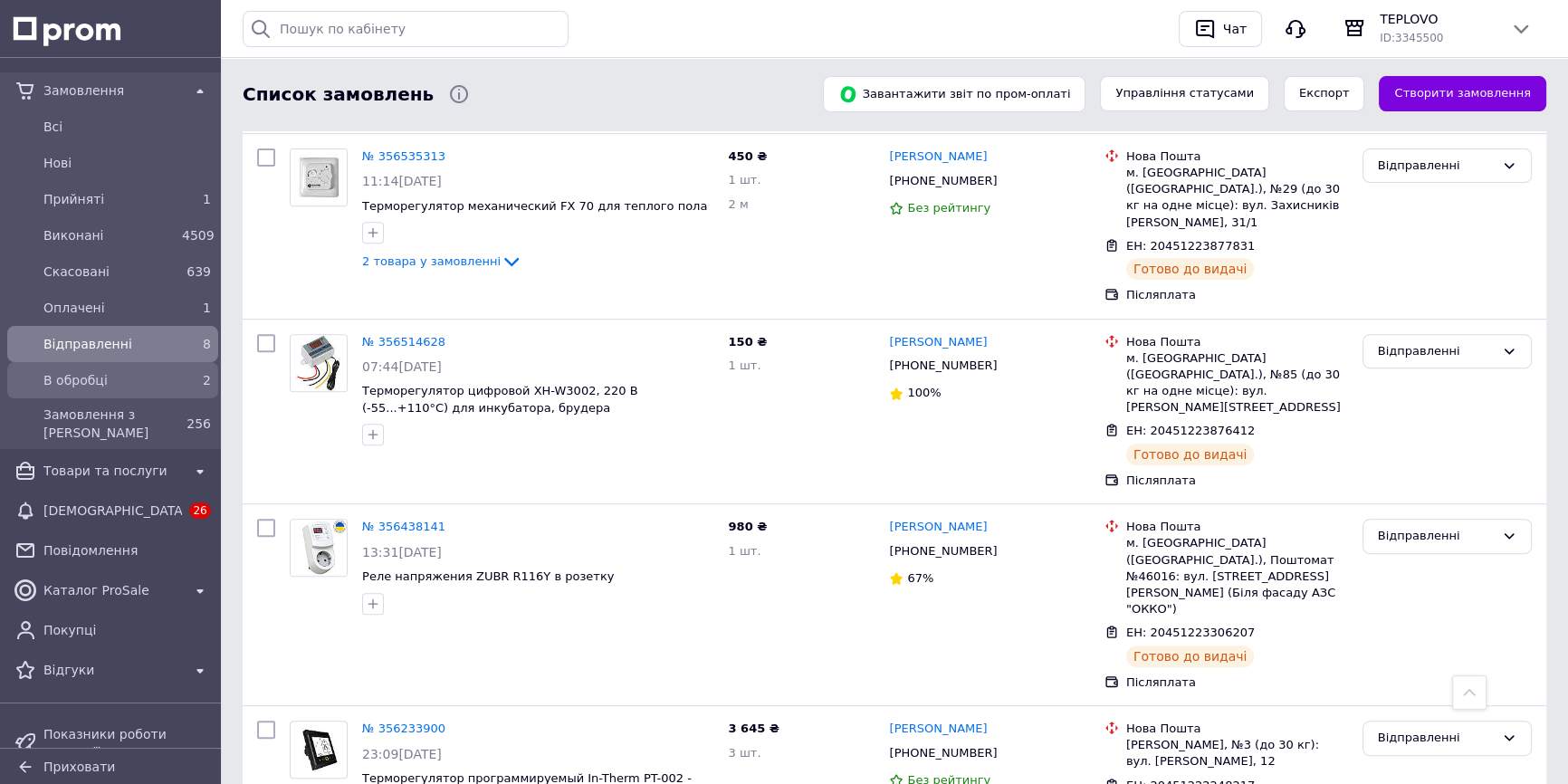
click at [133, 371] on span "В обробці" at bounding box center [109, 380] width 132 height 18
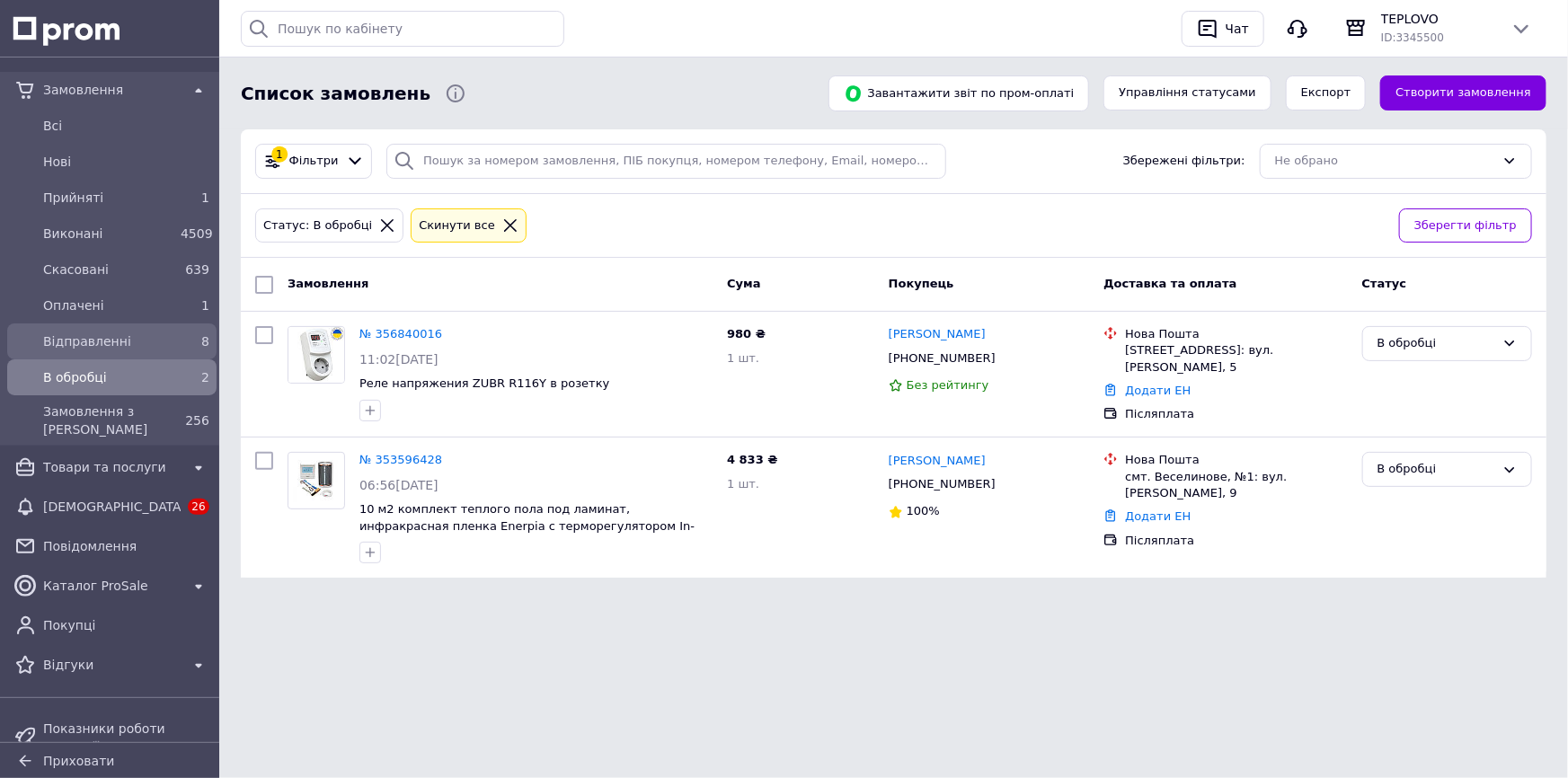
click at [63, 325] on link "Відправленні 8" at bounding box center [112, 341] width 223 height 36
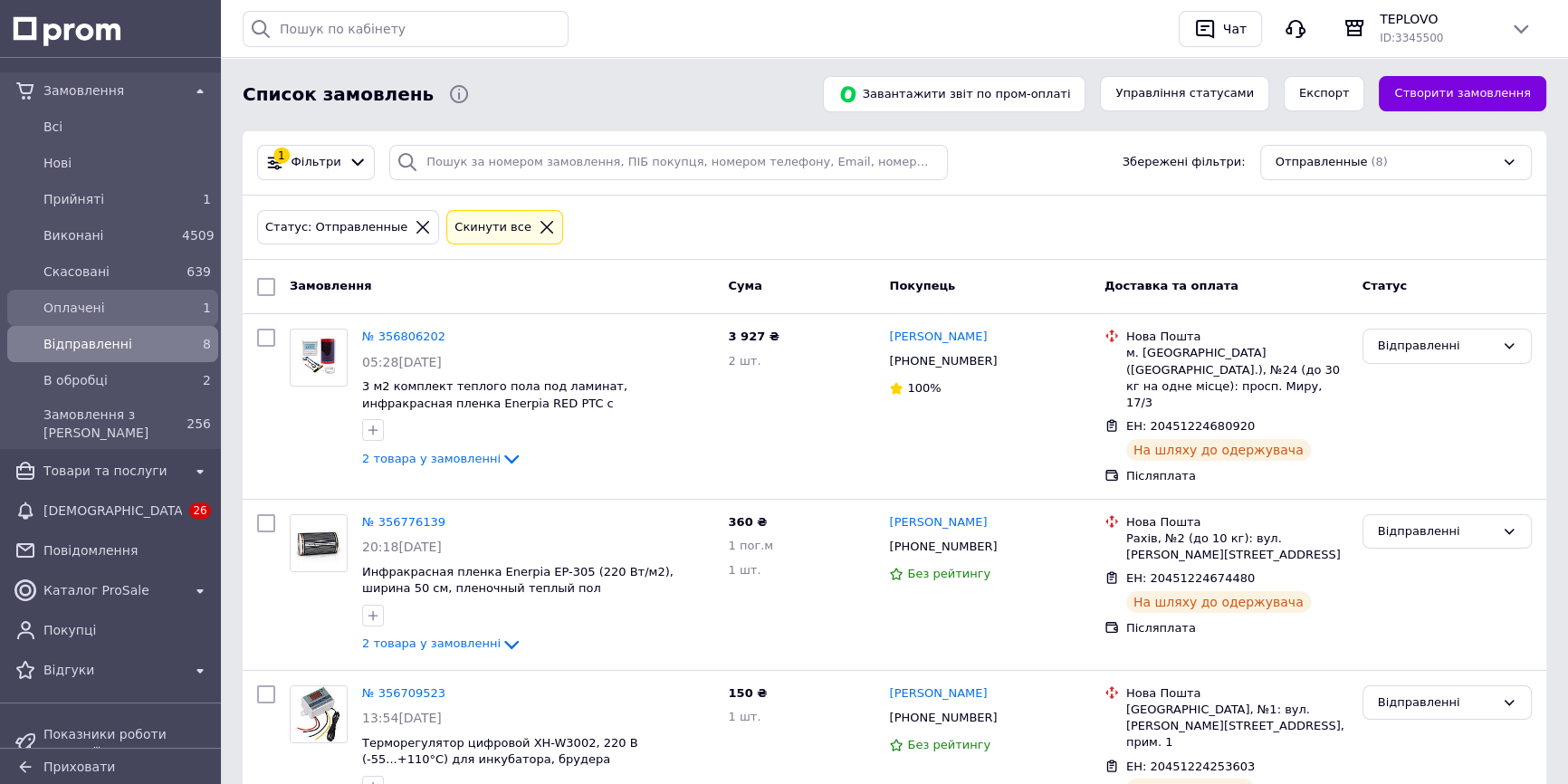
click at [113, 317] on div "Оплачені" at bounding box center [109, 308] width 139 height 25
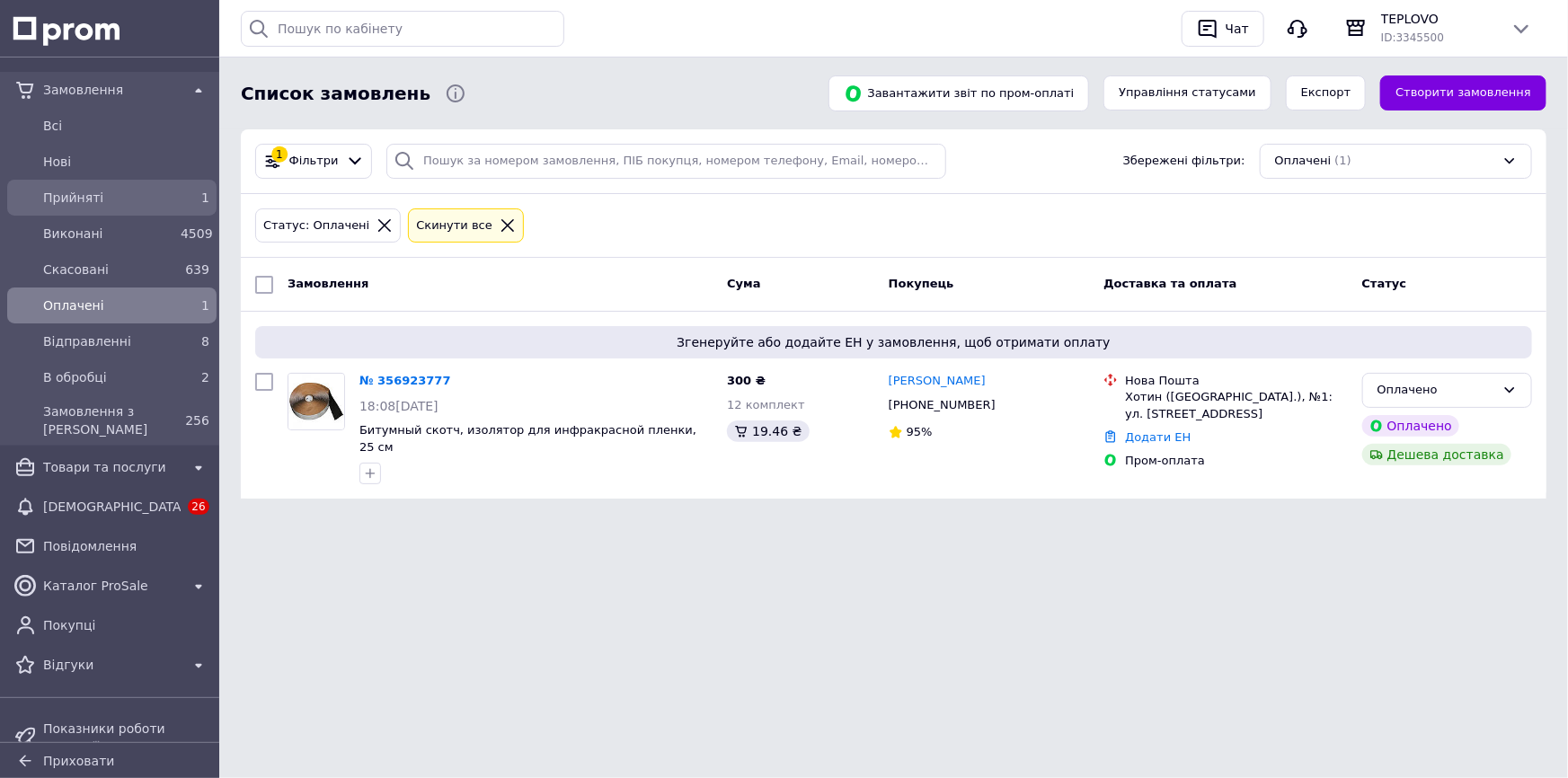
click at [139, 196] on span "Прийняті" at bounding box center [108, 197] width 131 height 18
